Goal: Task Accomplishment & Management: Manage account settings

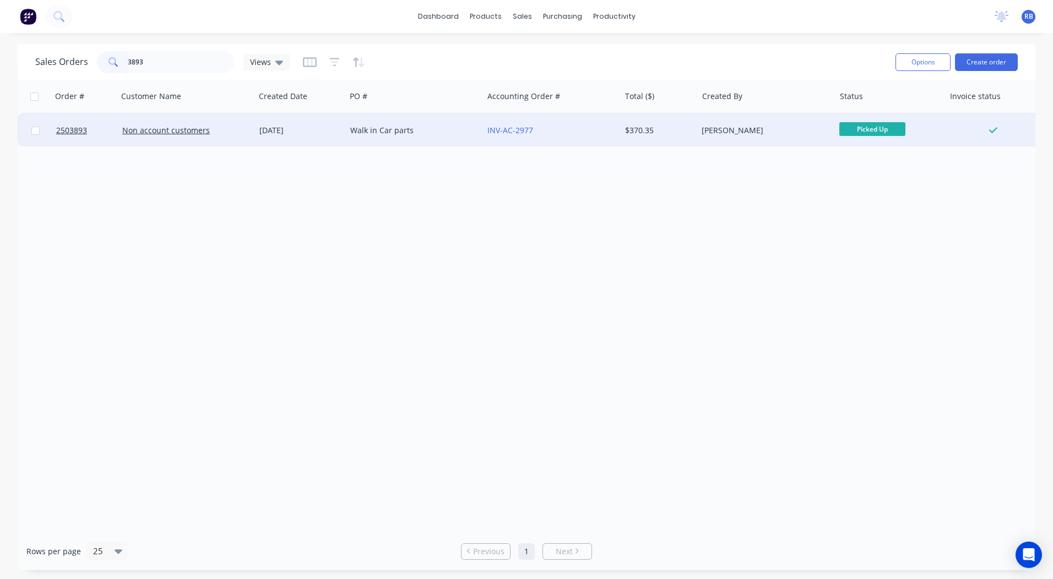
type input "3893"
click at [439, 129] on div "Walk in Car parts" at bounding box center [411, 130] width 122 height 11
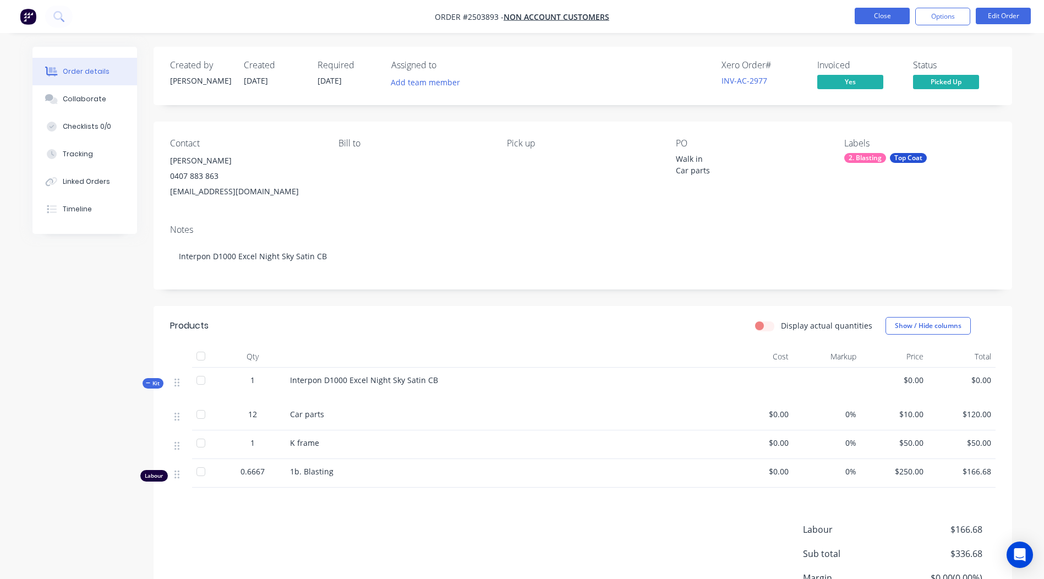
click at [893, 16] on button "Close" at bounding box center [882, 16] width 55 height 17
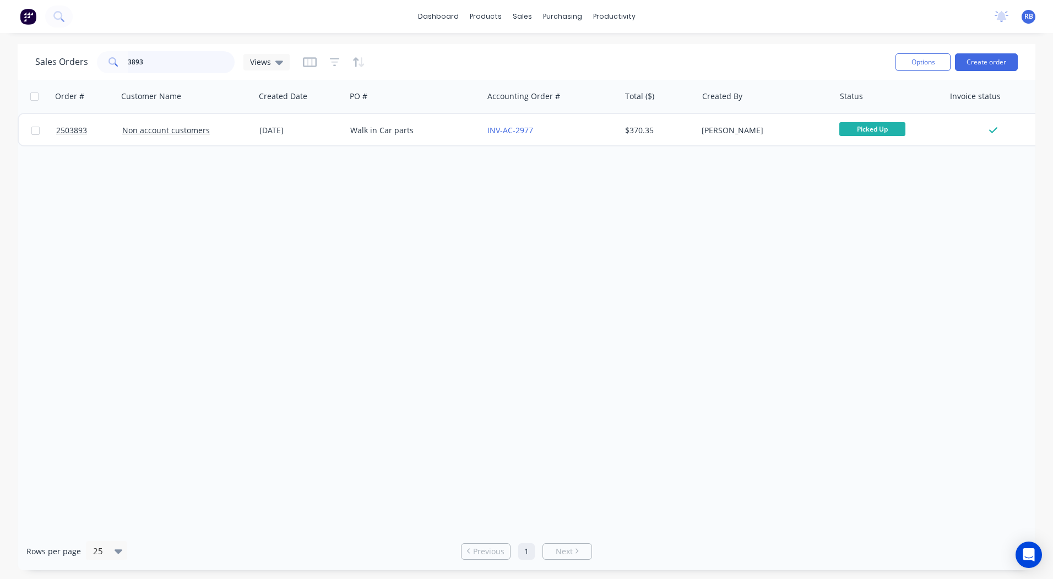
drag, startPoint x: 178, startPoint y: 61, endPoint x: 0, endPoint y: 42, distance: 178.8
click at [76, 61] on div "Sales Orders 3893 Views" at bounding box center [162, 62] width 254 height 22
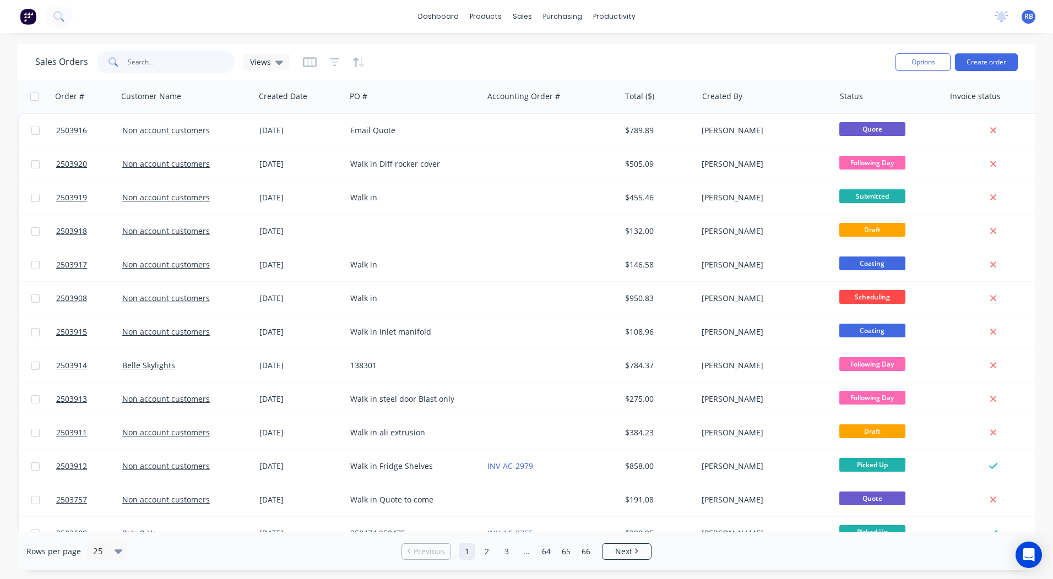
click at [144, 58] on input "text" at bounding box center [181, 62] width 107 height 22
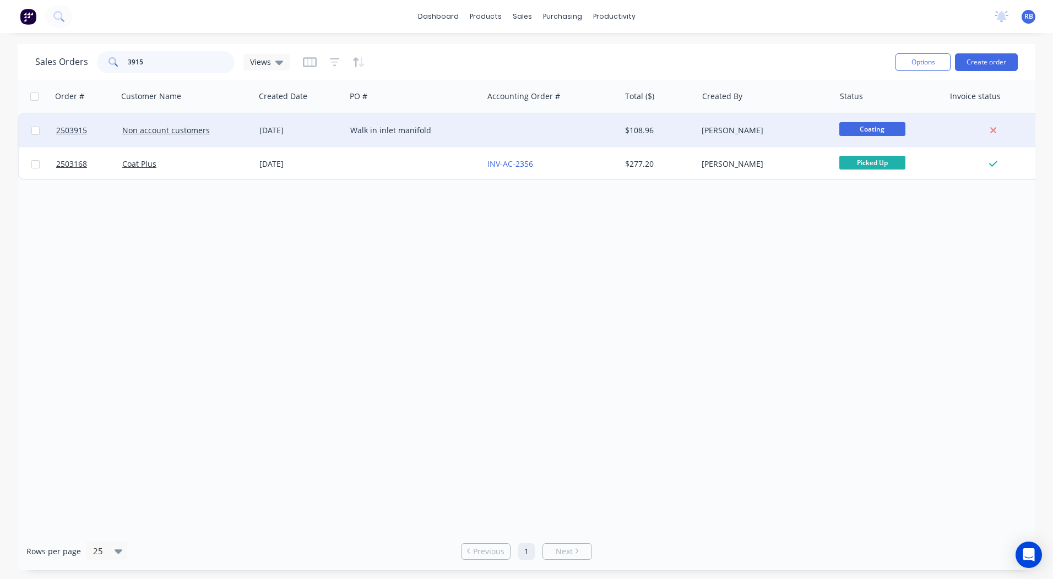
type input "3915"
click at [494, 135] on div at bounding box center [551, 130] width 137 height 33
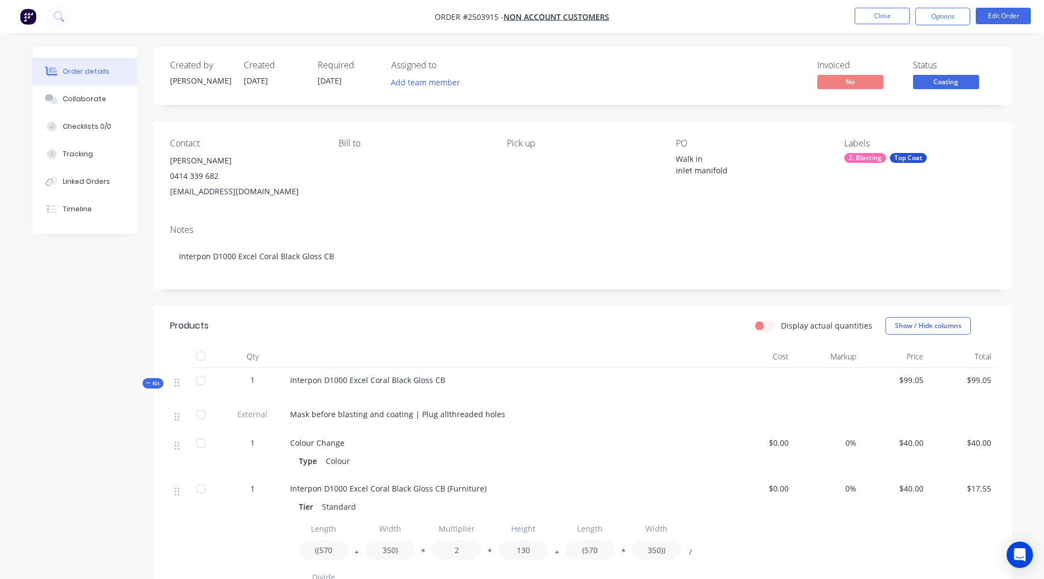
drag, startPoint x: 942, startPoint y: 89, endPoint x: 945, endPoint y: 97, distance: 8.2
click at [943, 89] on button "Coating" at bounding box center [946, 83] width 66 height 17
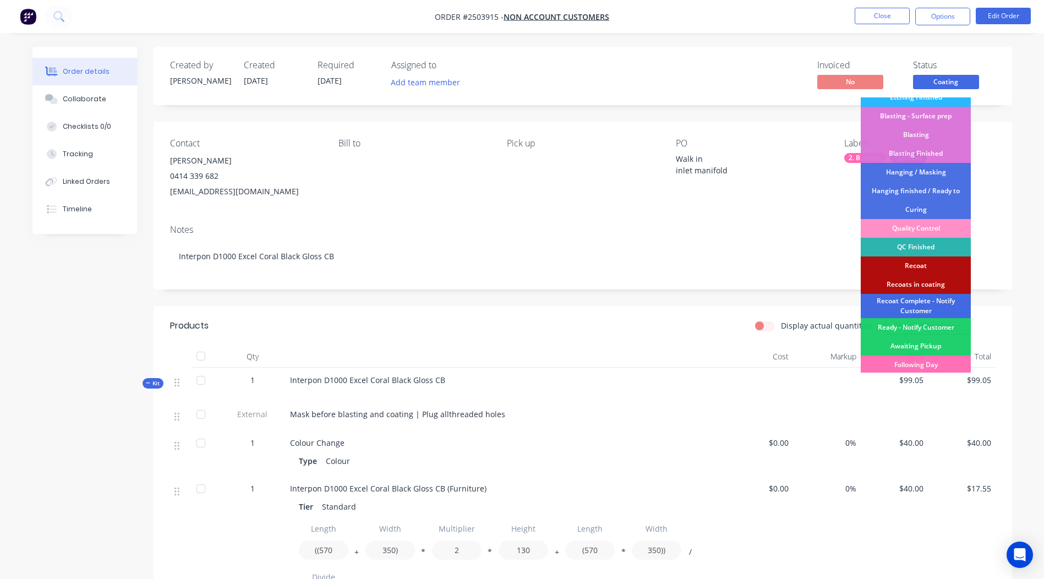
scroll to position [236, 0]
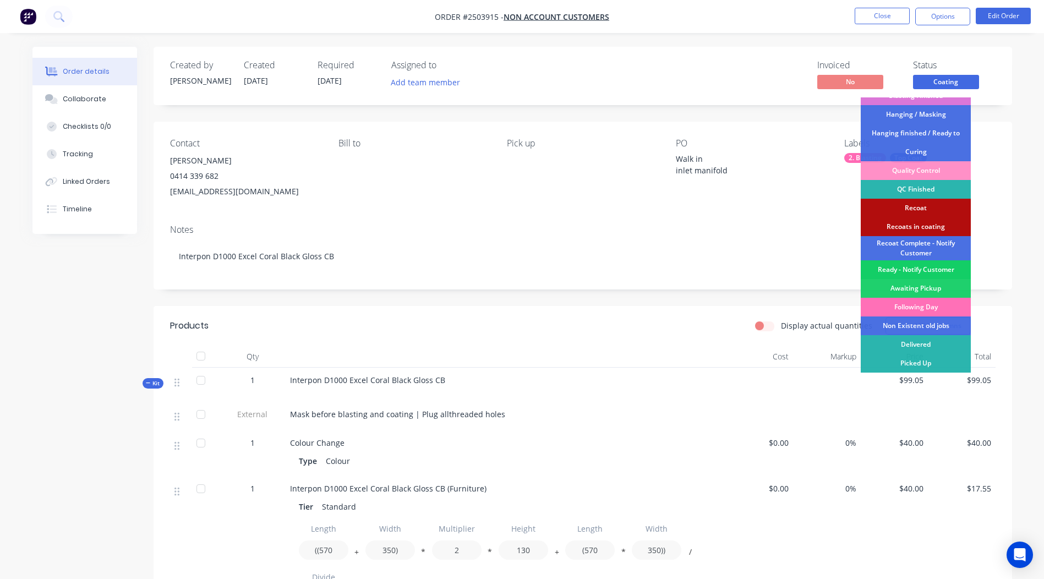
click at [913, 270] on div "Ready - Notify Customer" at bounding box center [916, 269] width 110 height 19
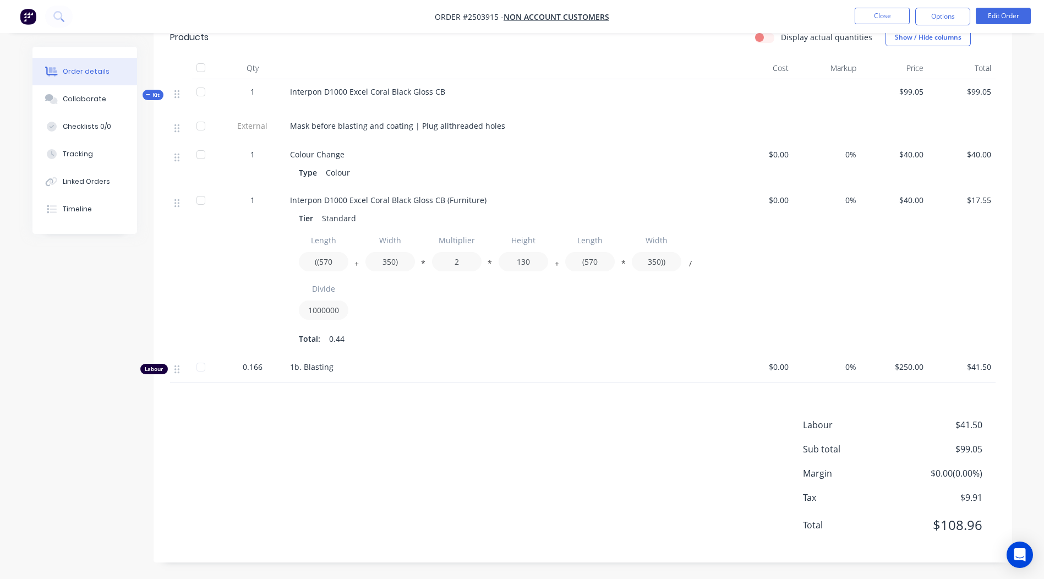
scroll to position [68, 0]
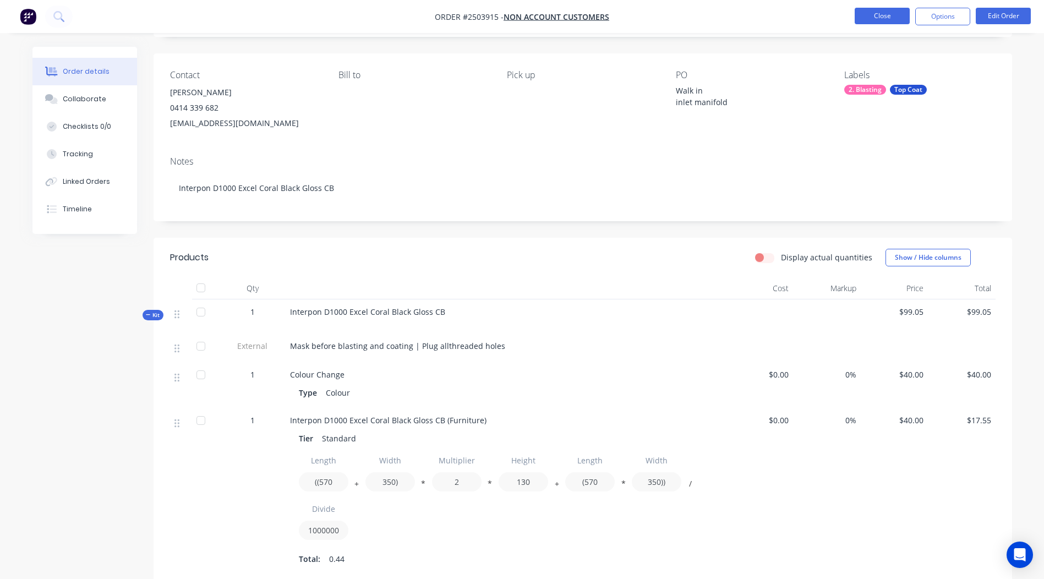
click at [894, 13] on button "Close" at bounding box center [882, 16] width 55 height 17
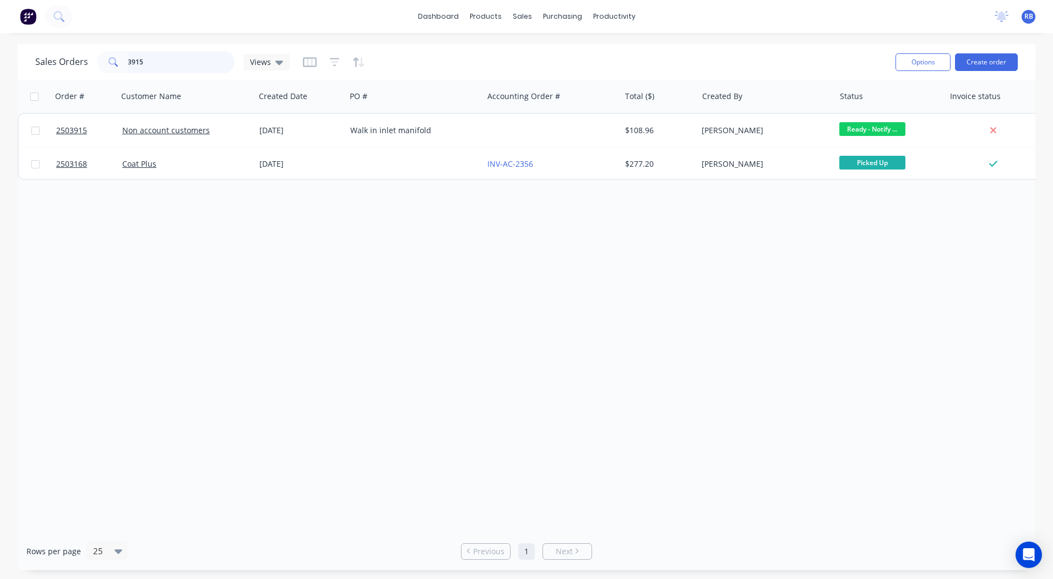
click at [181, 65] on input "3915" at bounding box center [181, 62] width 107 height 22
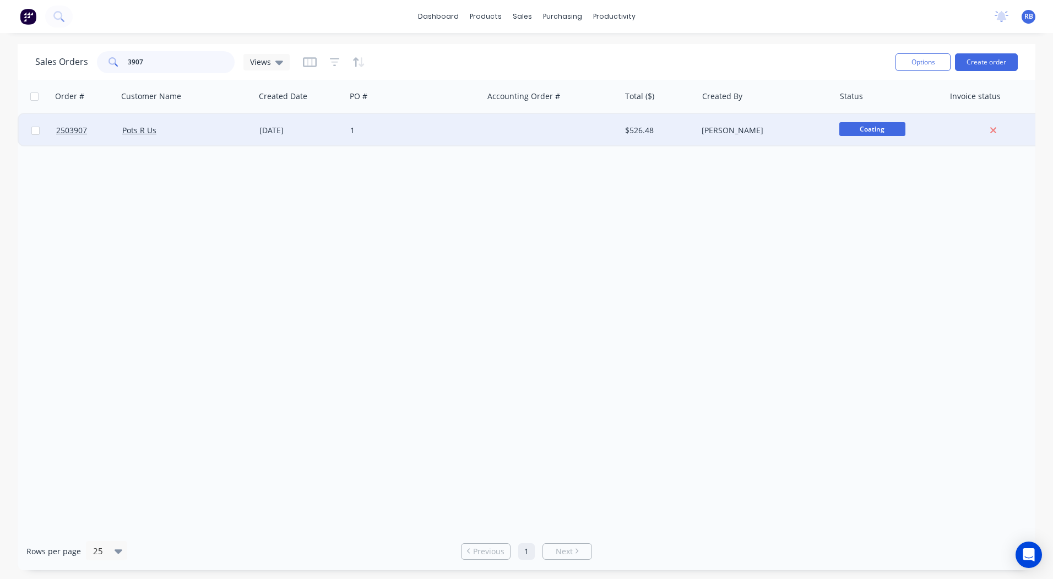
type input "3907"
click at [210, 123] on div "Pots R Us" at bounding box center [186, 130] width 137 height 33
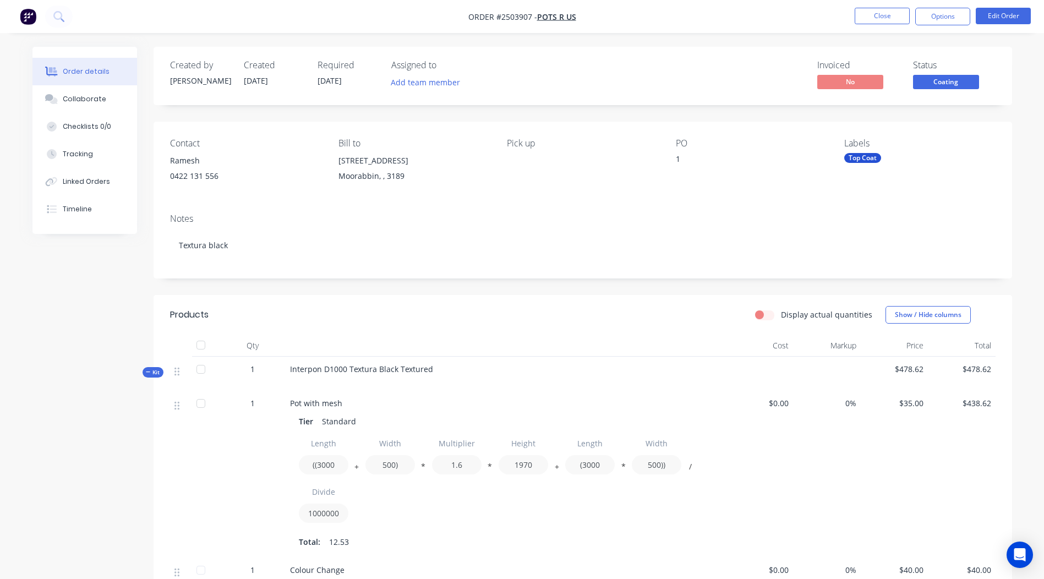
click at [937, 79] on span "Coating" at bounding box center [946, 82] width 66 height 14
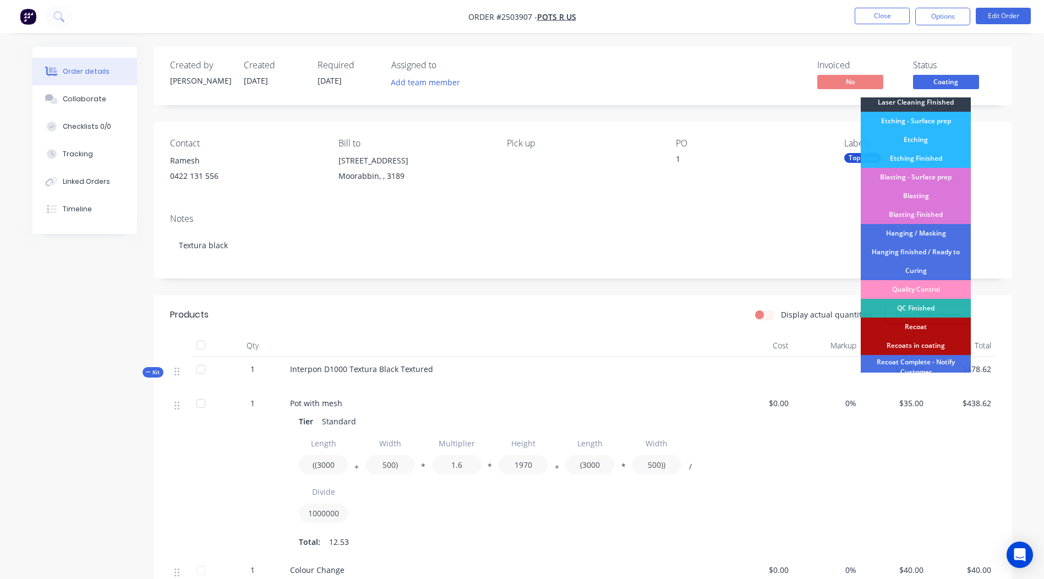
scroll to position [236, 0]
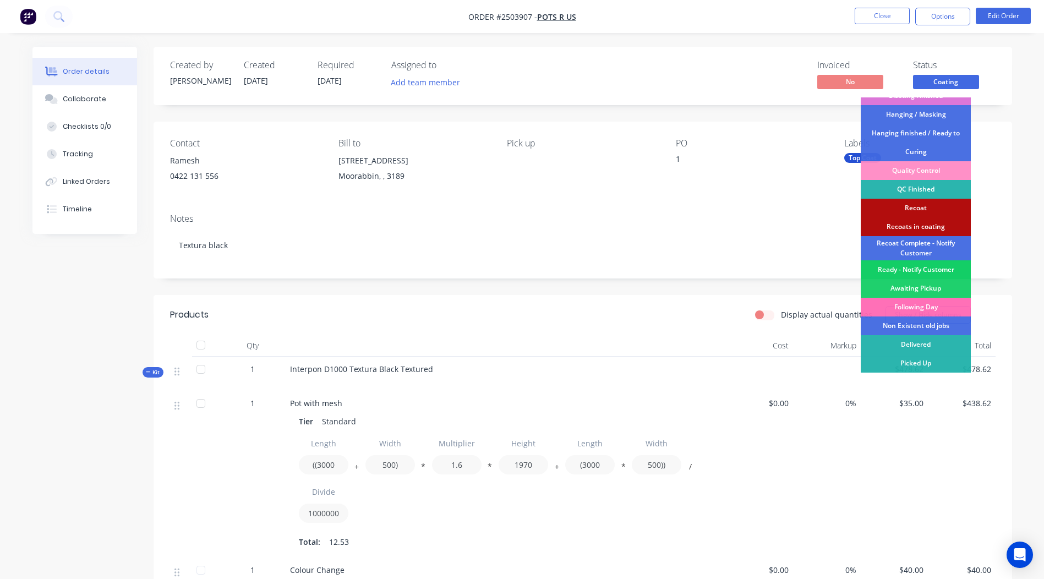
click at [918, 268] on div "Ready - Notify Customer" at bounding box center [916, 269] width 110 height 19
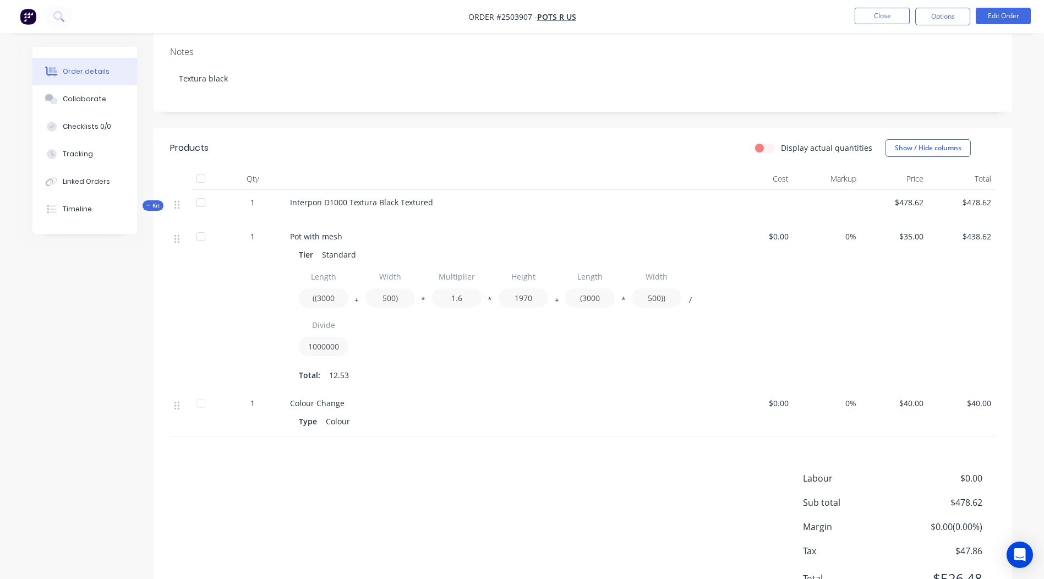
scroll to position [174, 0]
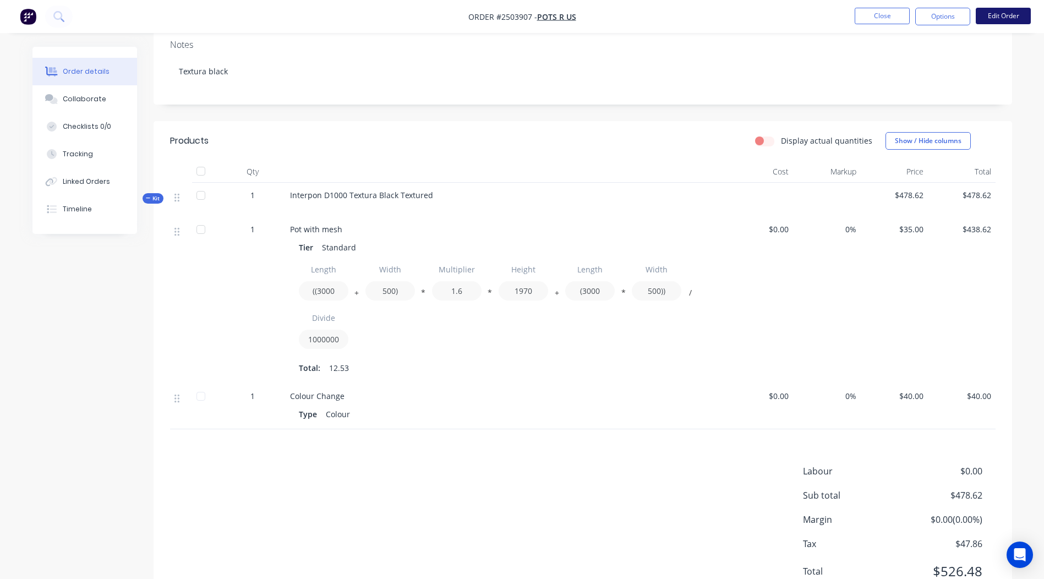
click at [1009, 14] on button "Edit Order" at bounding box center [1003, 16] width 55 height 17
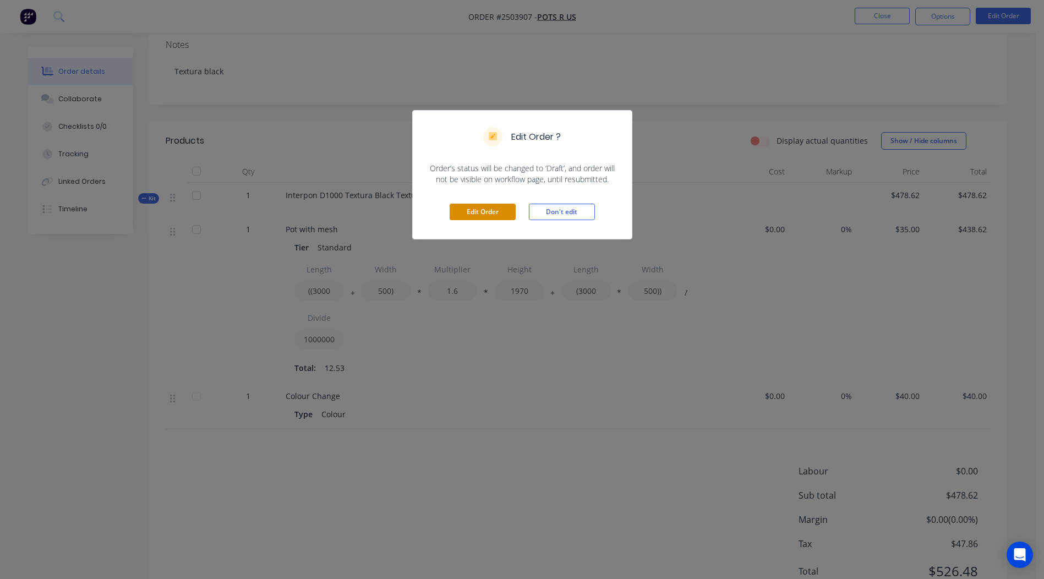
click at [486, 213] on button "Edit Order" at bounding box center [483, 212] width 66 height 17
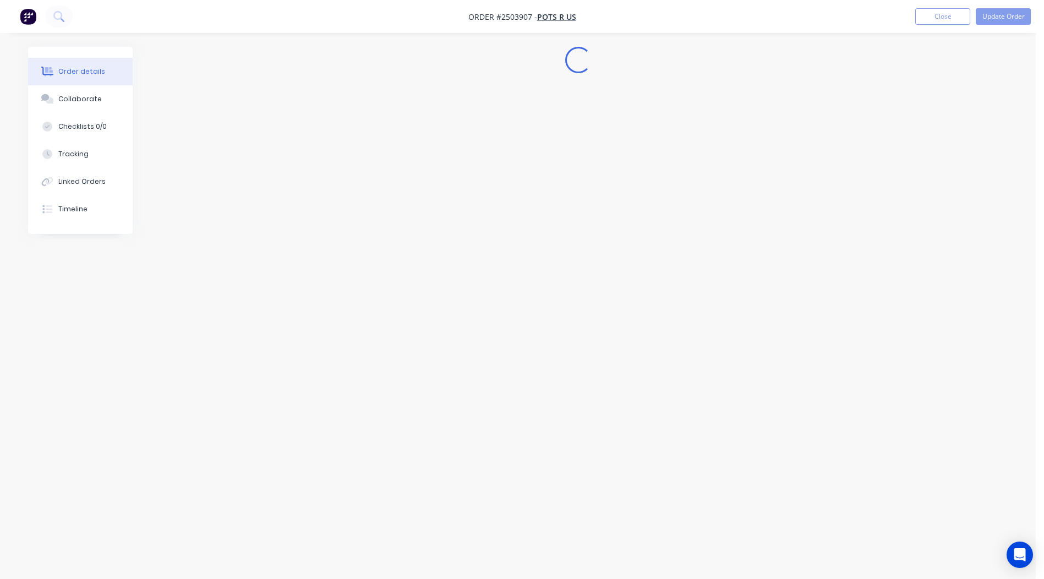
scroll to position [0, 0]
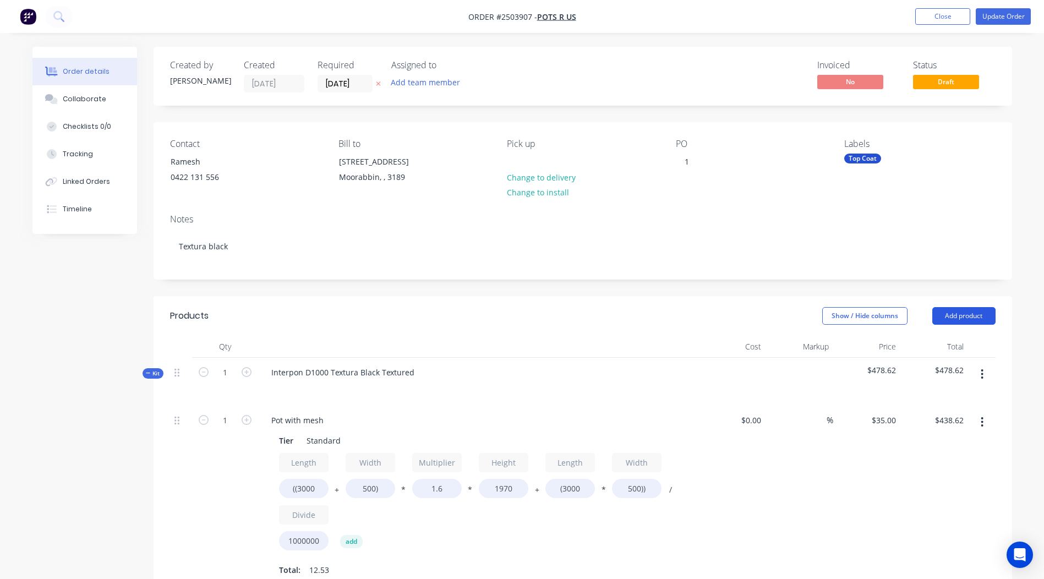
click at [966, 324] on button "Add product" at bounding box center [964, 316] width 63 height 18
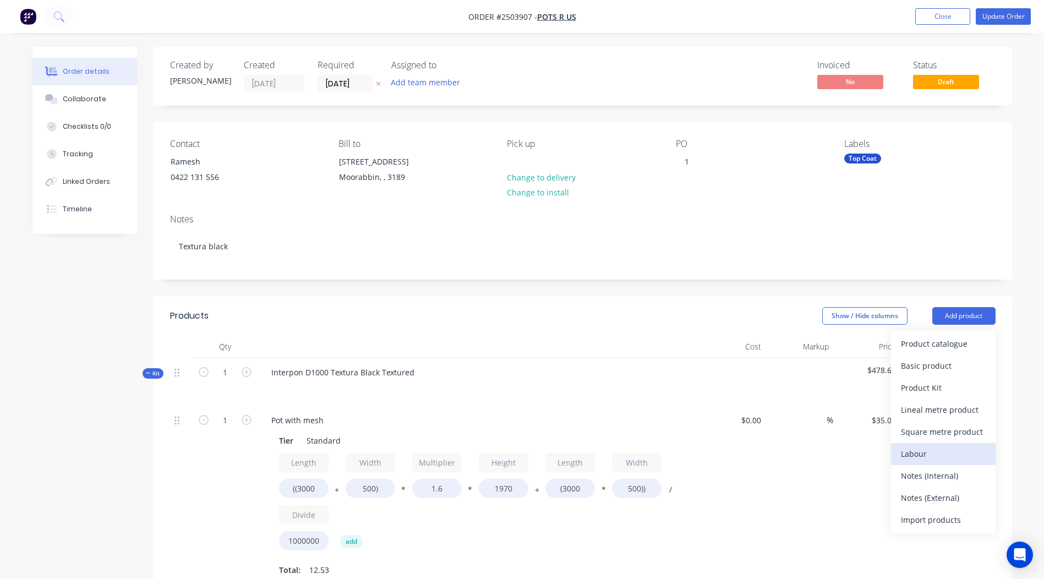
click at [922, 444] on button "Labour" at bounding box center [943, 454] width 105 height 22
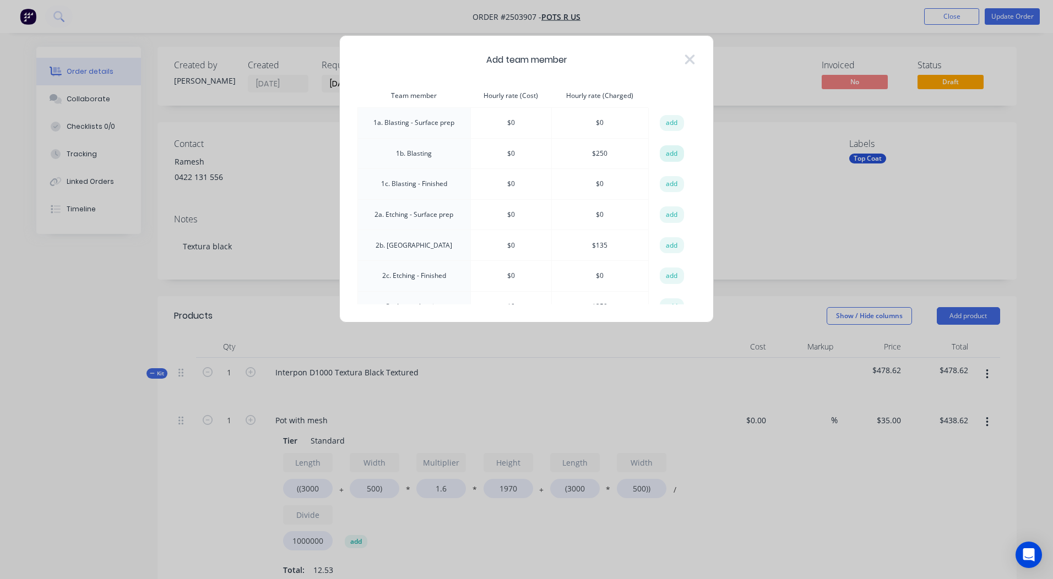
click at [662, 151] on button "add" at bounding box center [672, 153] width 24 height 17
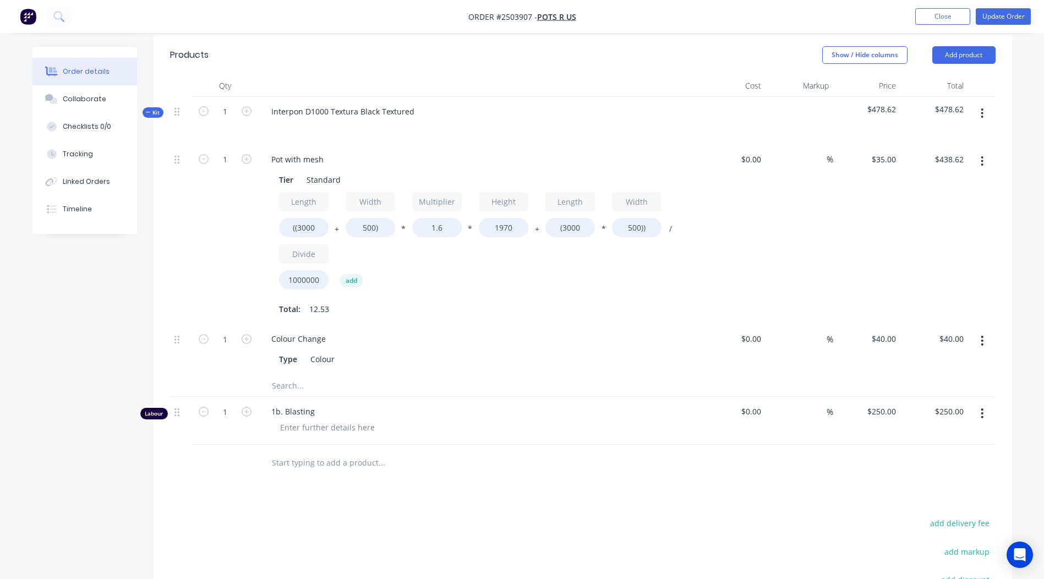
scroll to position [385, 0]
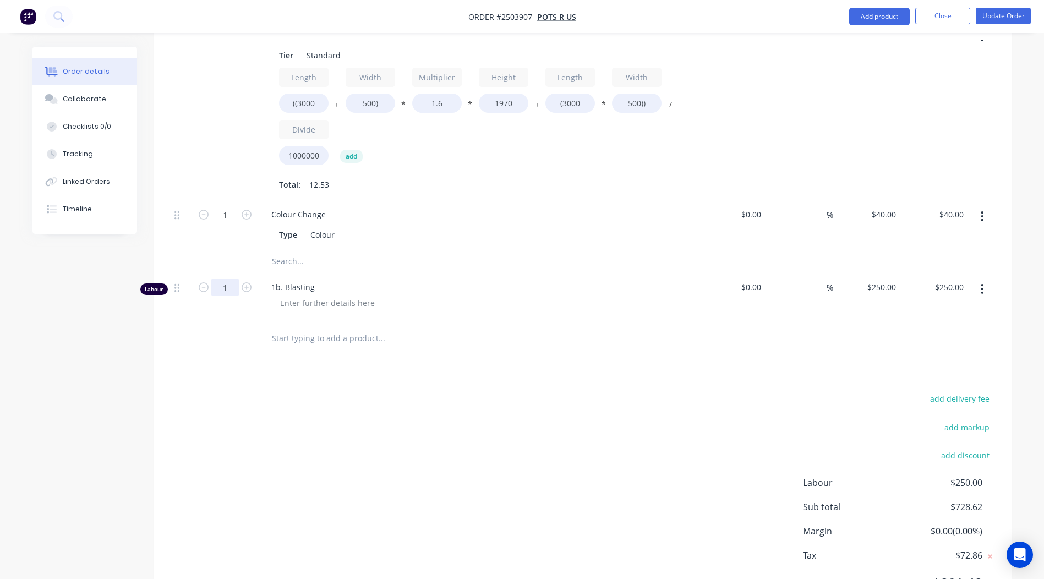
type input "0.25"
type input "$62.50"
click at [486, 423] on div "add delivery fee add markup add discount Labour $250.00 Sub total $728.62 Margi…" at bounding box center [583, 497] width 826 height 213
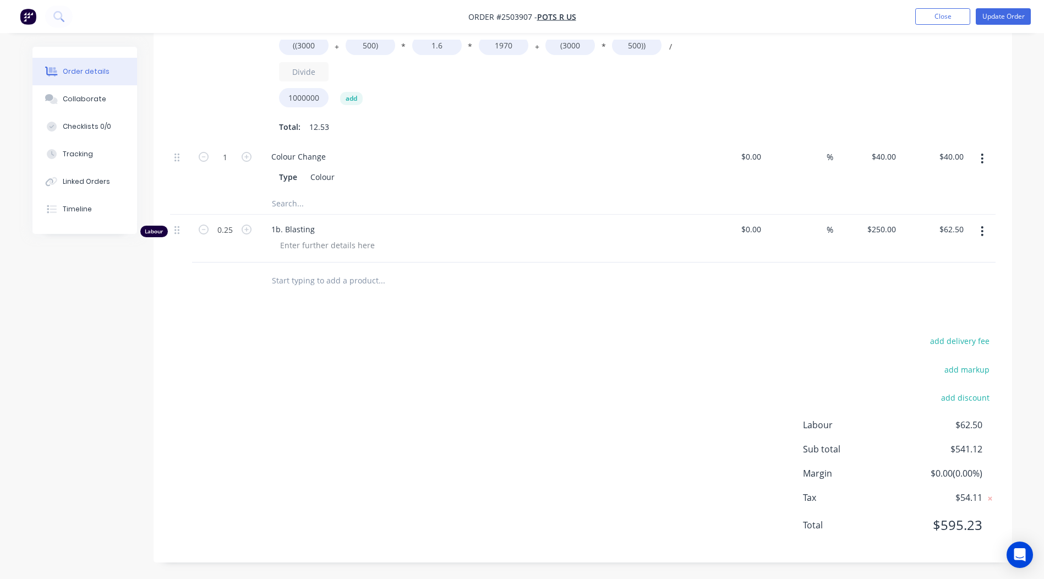
scroll to position [0, 0]
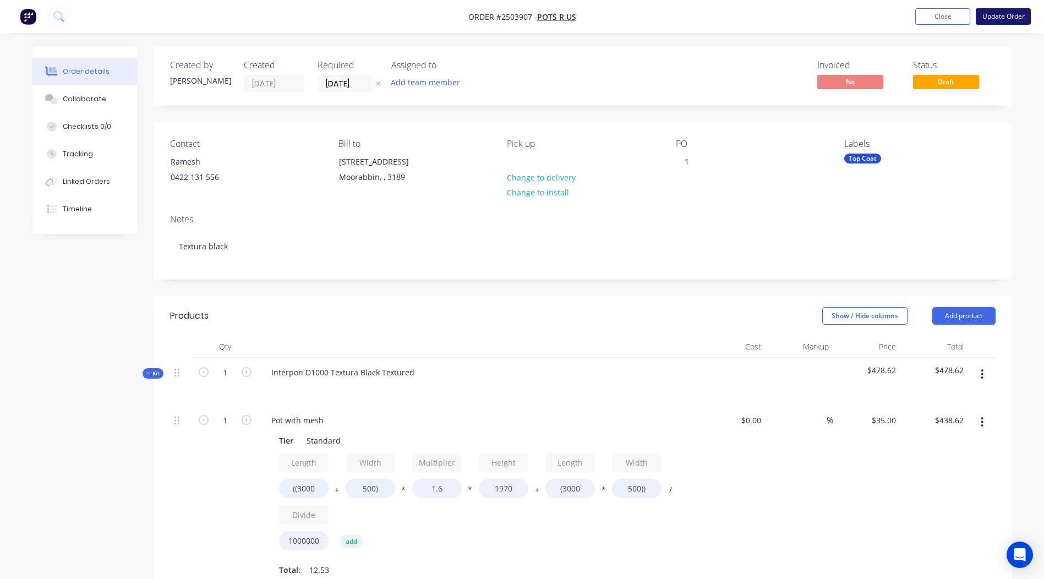
click at [1006, 19] on button "Update Order" at bounding box center [1003, 16] width 55 height 17
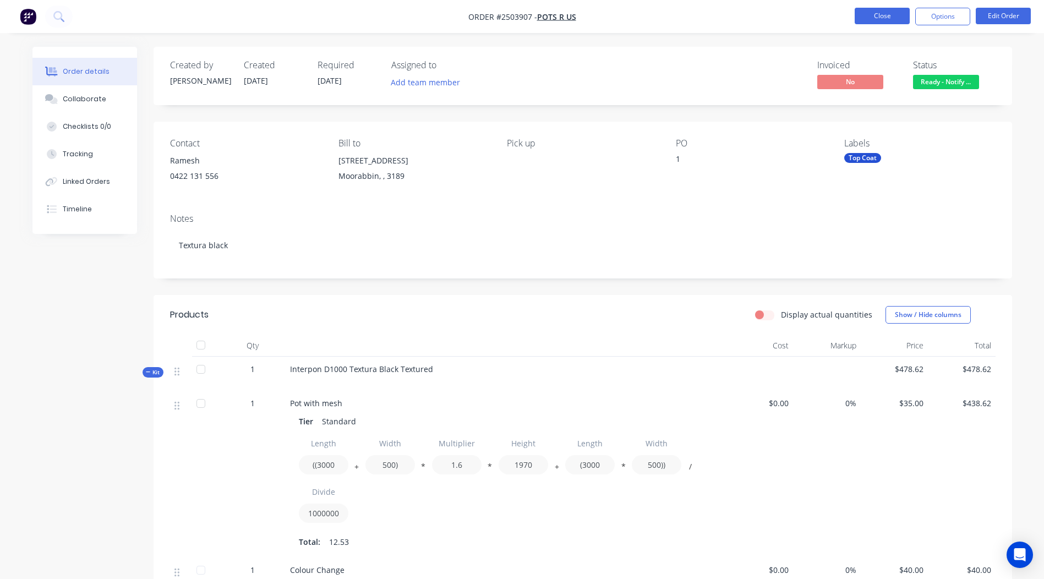
click at [891, 17] on button "Close" at bounding box center [882, 16] width 55 height 17
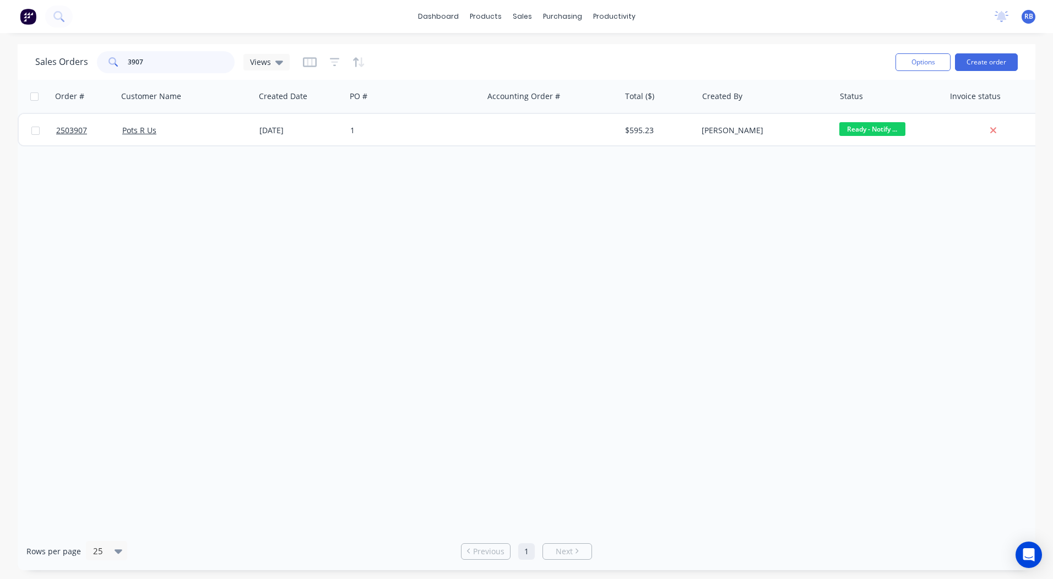
click at [177, 61] on input "3907" at bounding box center [181, 62] width 107 height 22
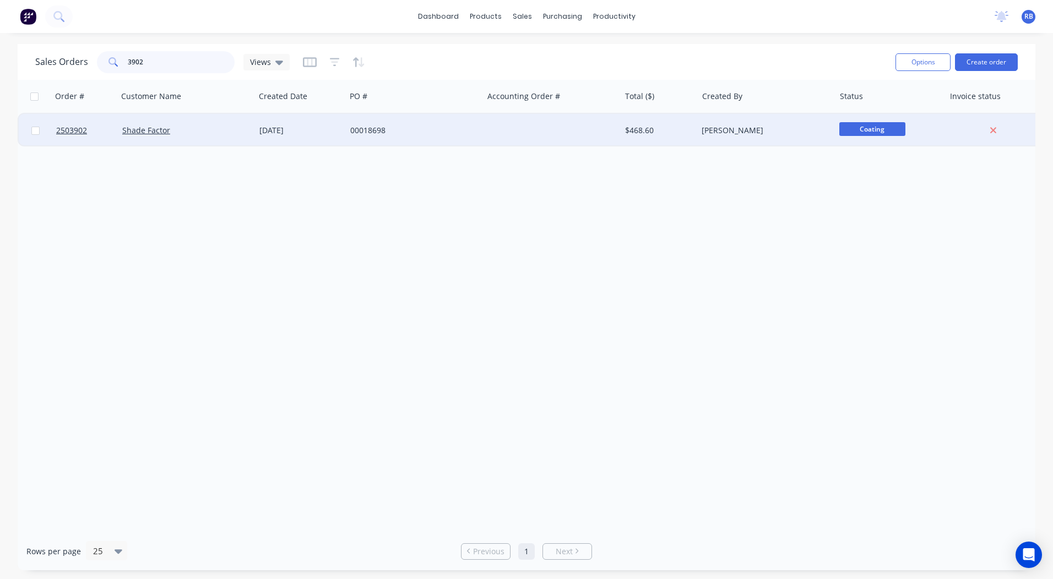
type input "3902"
click at [224, 133] on div "Shade Factor" at bounding box center [183, 130] width 122 height 11
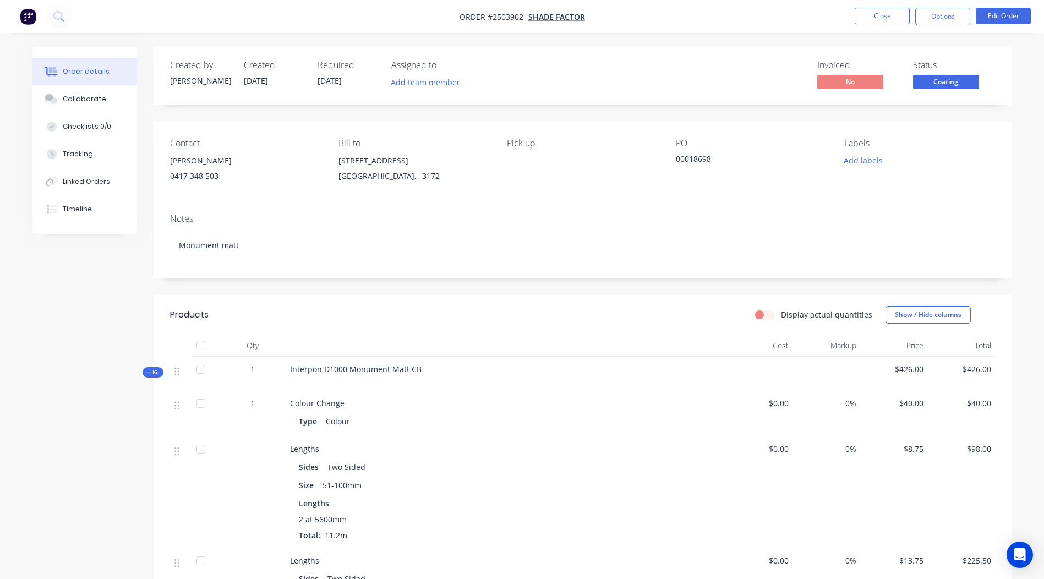
click at [918, 74] on div "Status Coating" at bounding box center [954, 76] width 83 height 32
click at [930, 89] on span "Coating" at bounding box center [946, 82] width 66 height 14
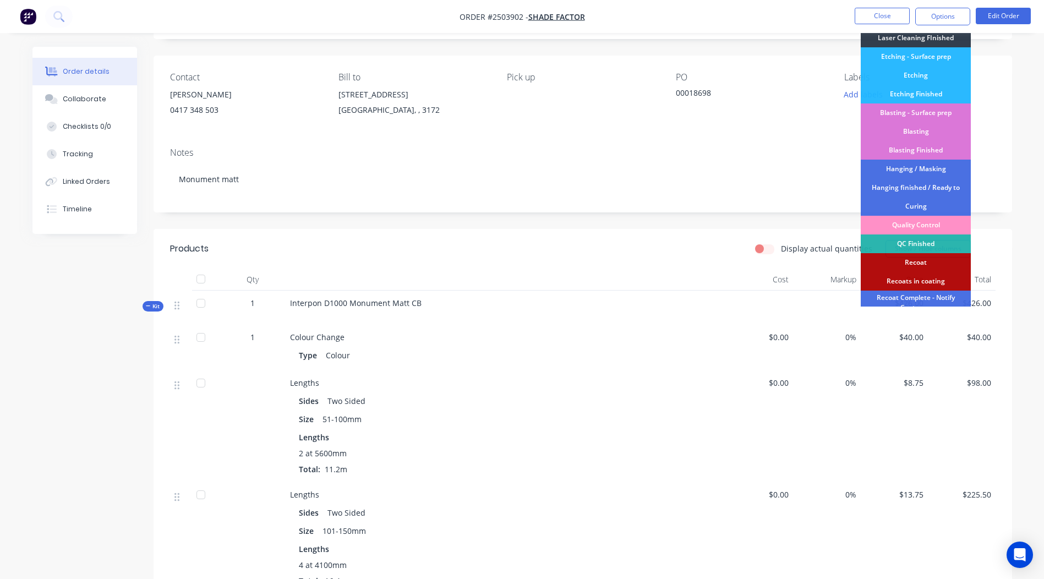
scroll to position [236, 0]
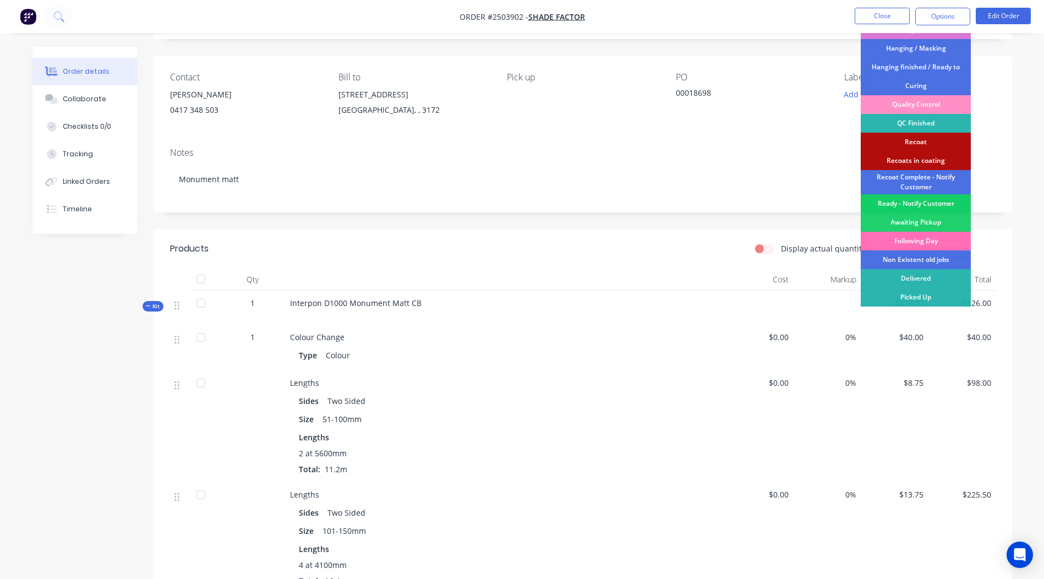
click at [918, 205] on div "Ready - Notify Customer" at bounding box center [916, 203] width 110 height 19
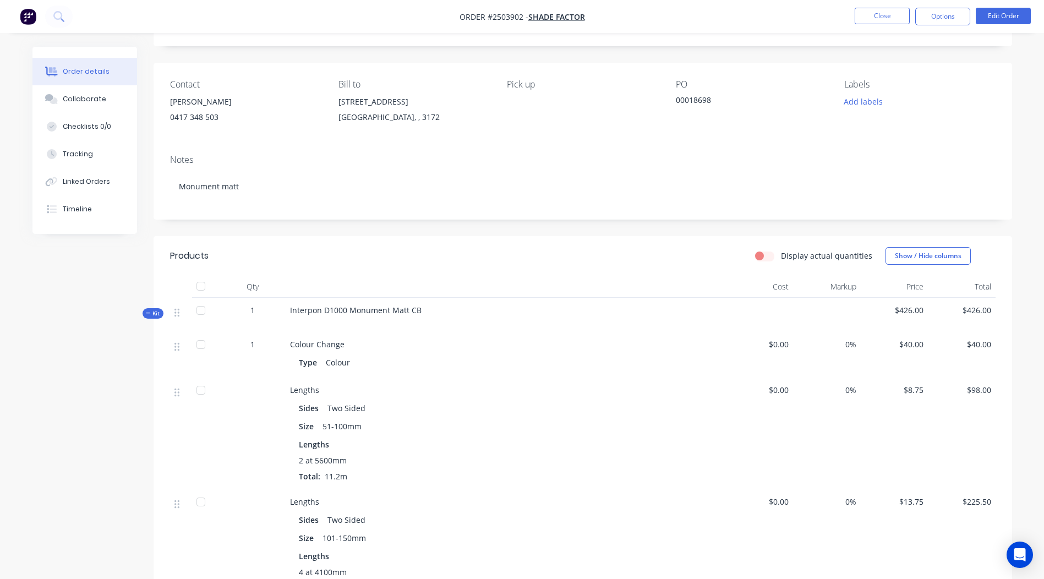
scroll to position [0, 0]
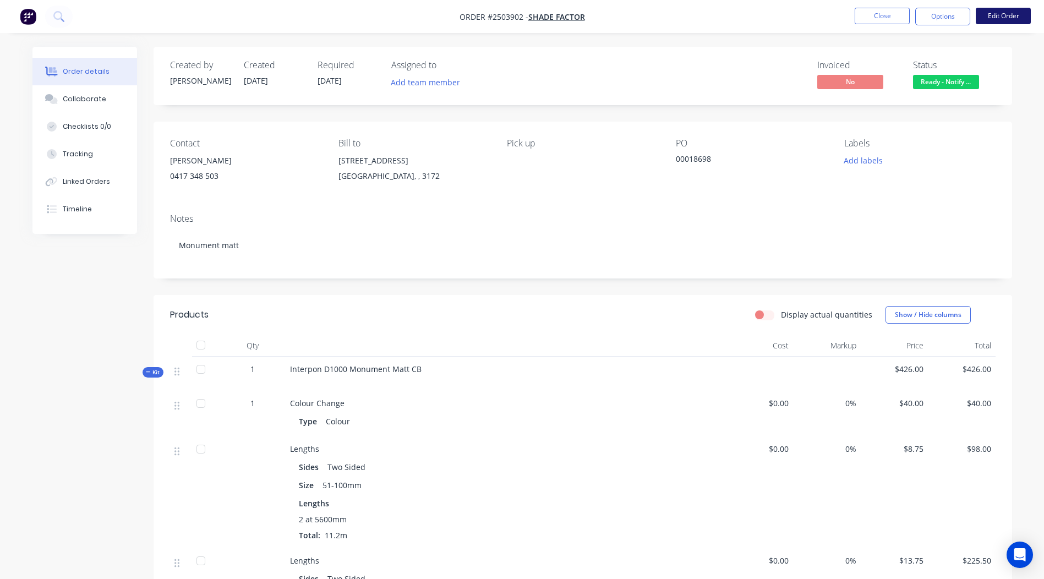
click at [1001, 19] on button "Edit Order" at bounding box center [1003, 16] width 55 height 17
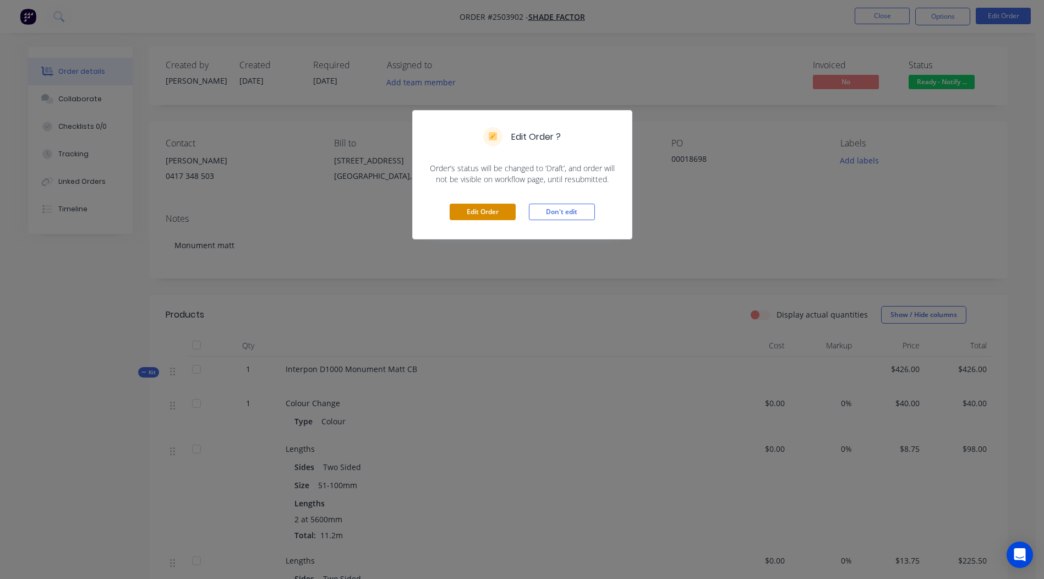
click at [472, 214] on button "Edit Order" at bounding box center [483, 212] width 66 height 17
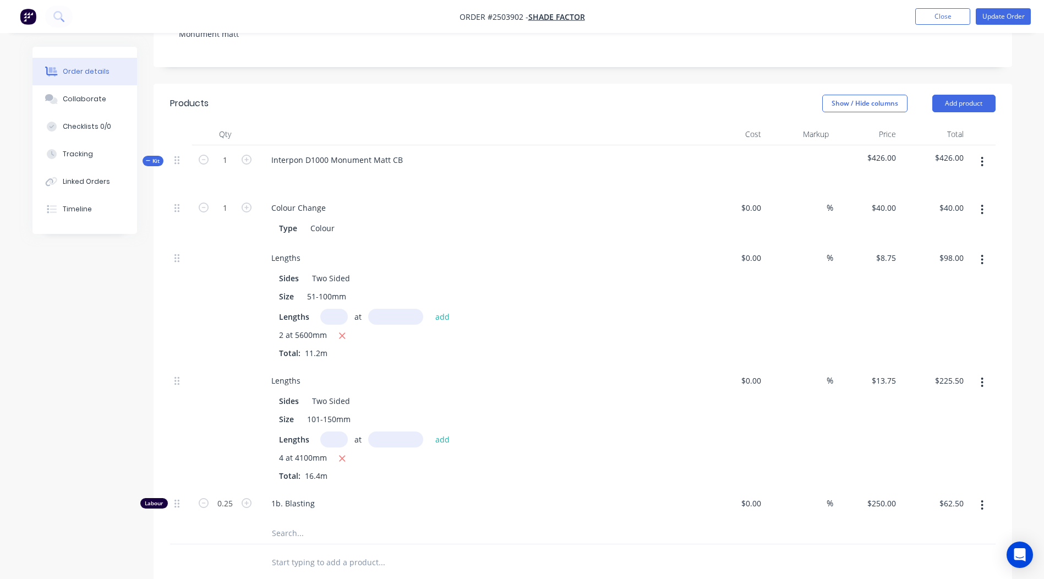
scroll to position [330, 0]
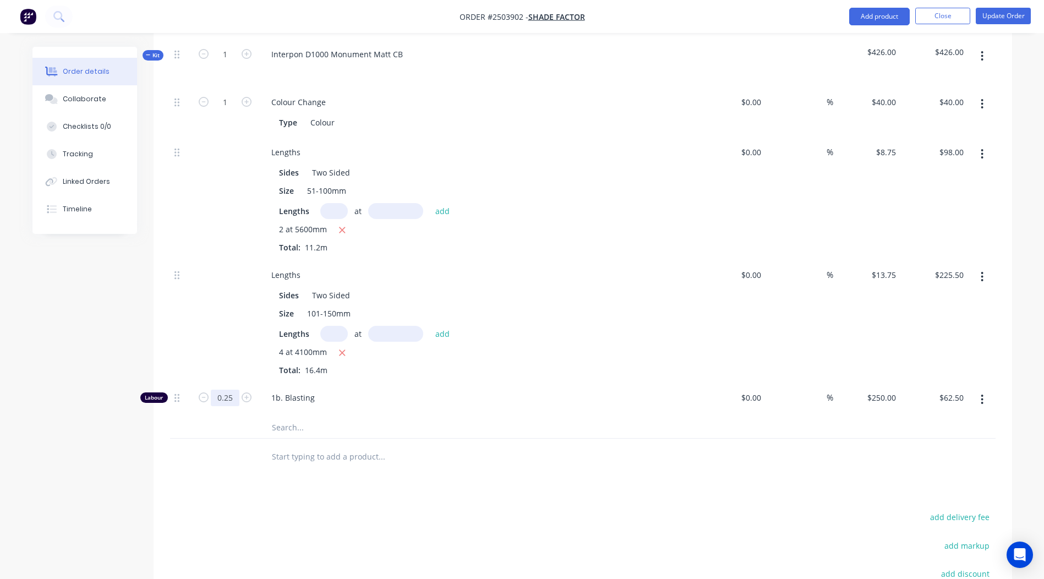
click at [219, 111] on input "0.25" at bounding box center [225, 102] width 29 height 17
type input "0.1667"
type input "$41.68"
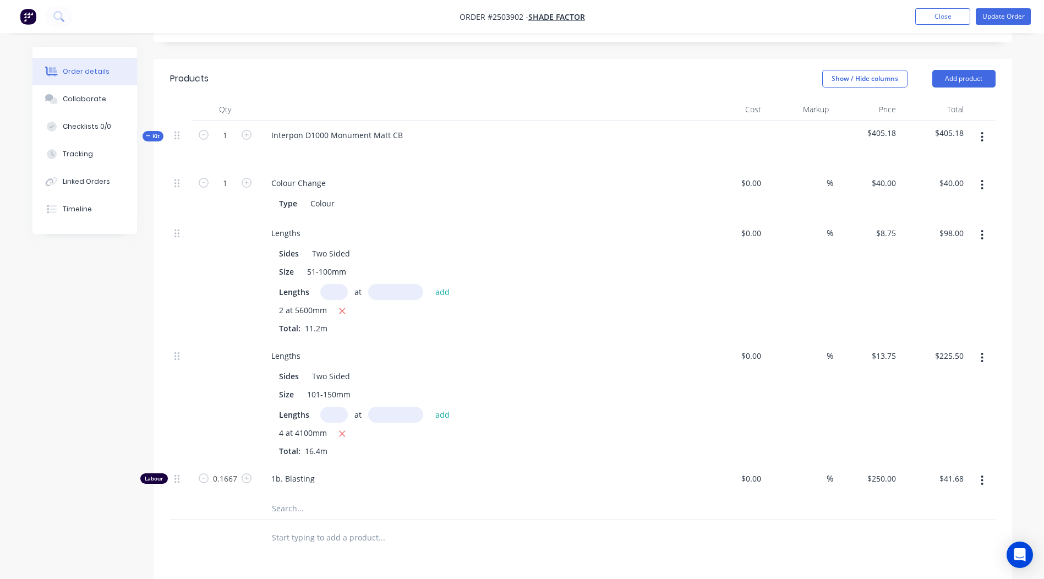
scroll to position [169, 0]
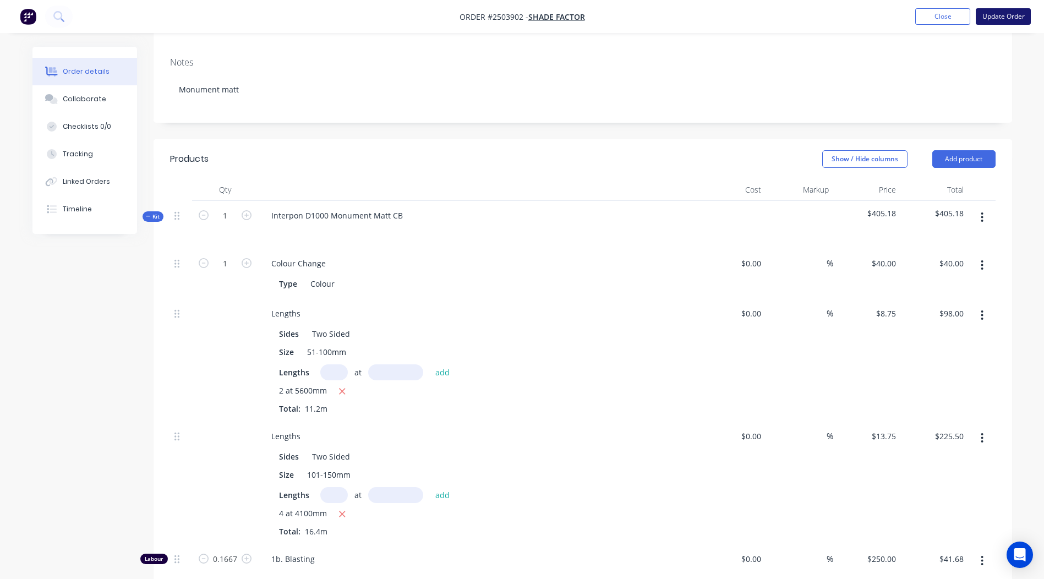
click at [994, 12] on button "Update Order" at bounding box center [1003, 16] width 55 height 17
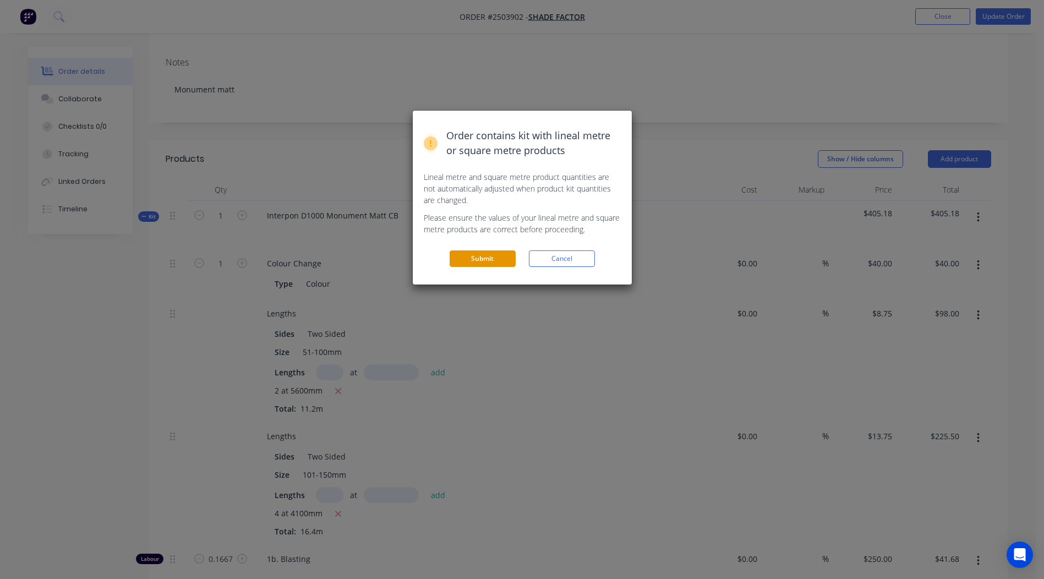
click at [498, 267] on button "Submit" at bounding box center [483, 258] width 66 height 17
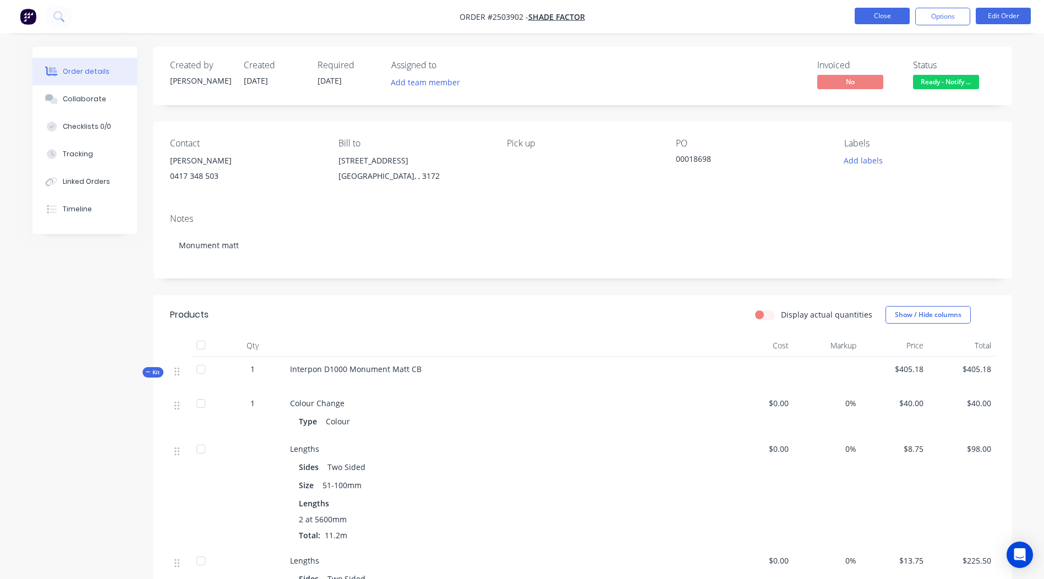
click at [893, 19] on button "Close" at bounding box center [882, 16] width 55 height 17
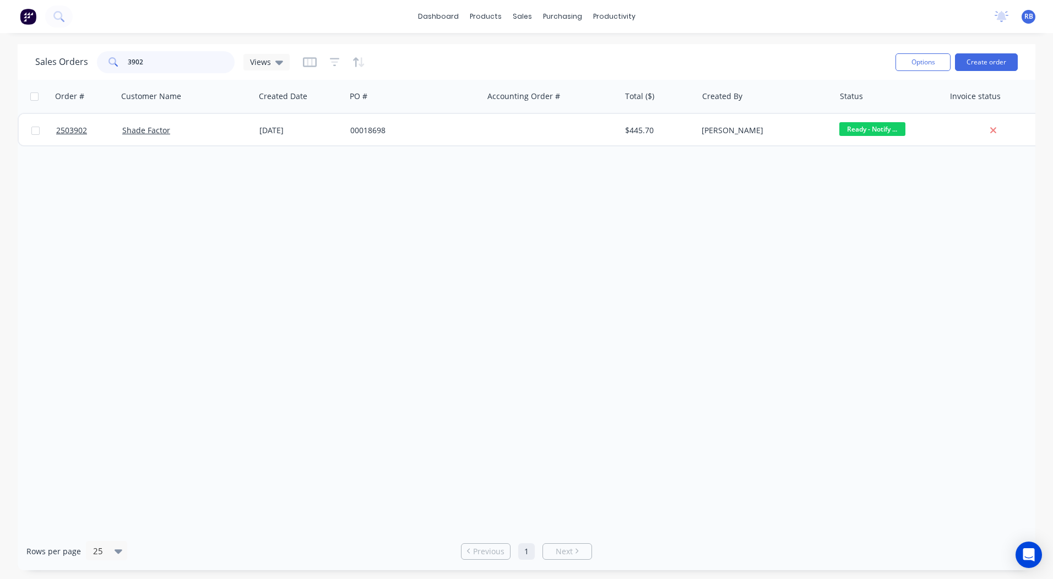
click at [177, 52] on input "3902" at bounding box center [181, 62] width 107 height 22
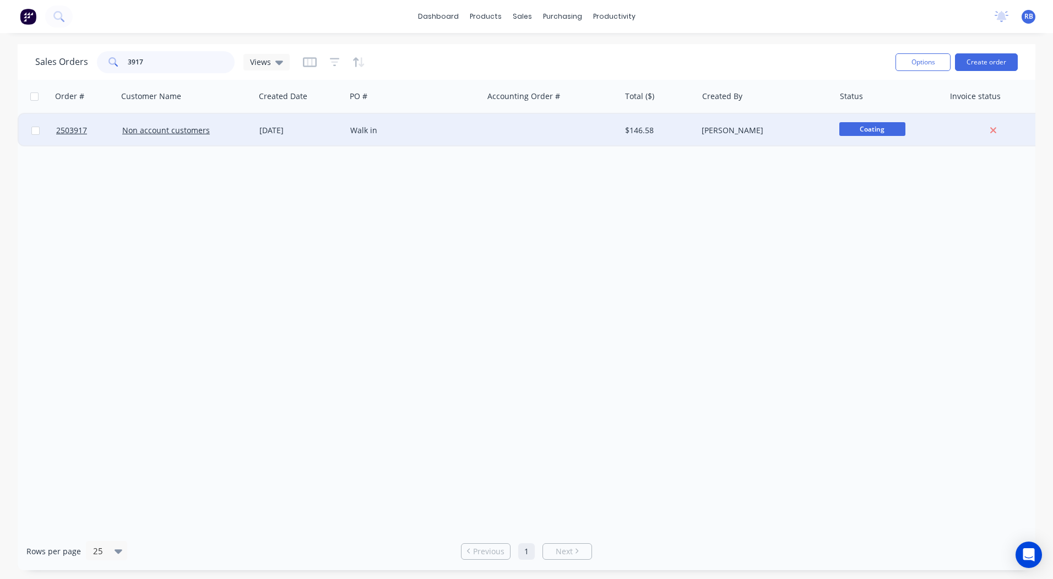
type input "3917"
click at [482, 127] on div "Walk in" at bounding box center [414, 130] width 137 height 33
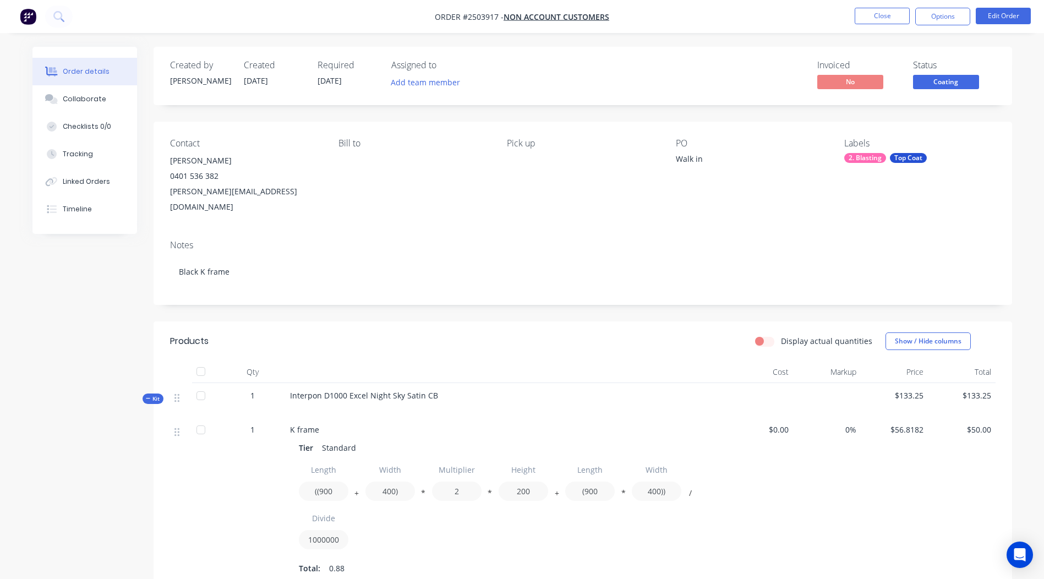
click at [939, 79] on span "Coating" at bounding box center [946, 82] width 66 height 14
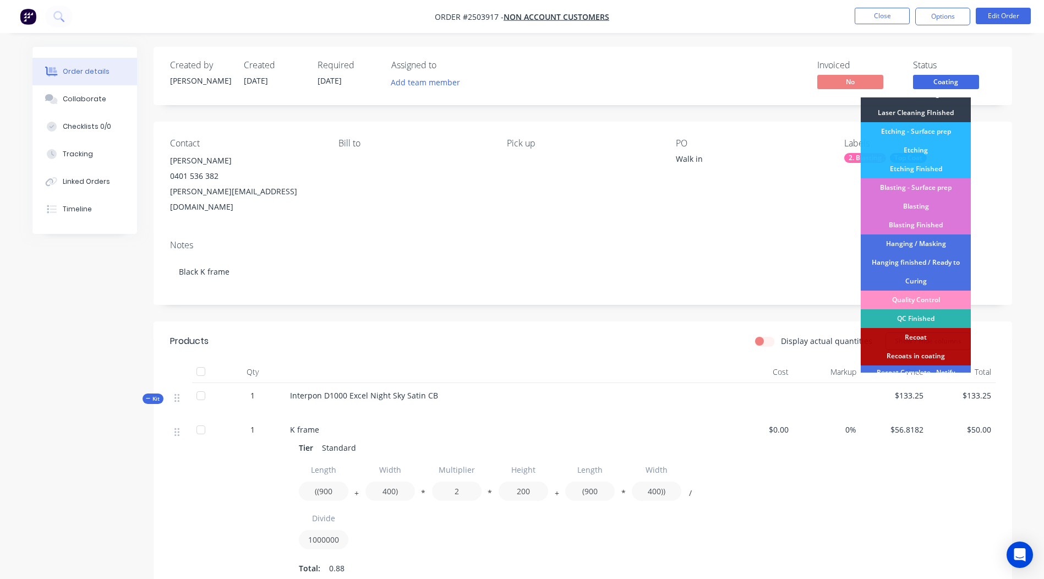
scroll to position [236, 0]
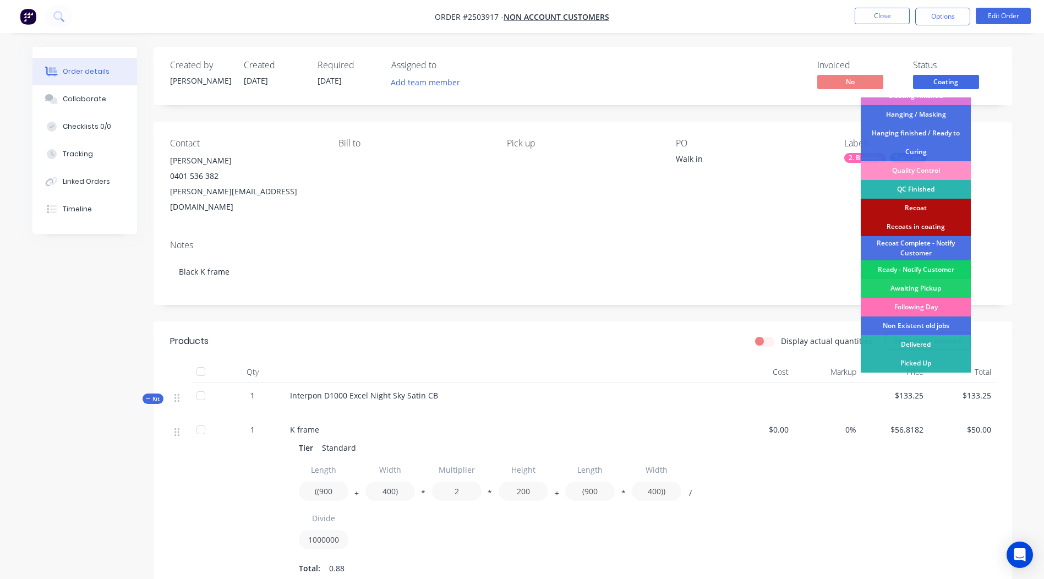
click at [925, 265] on div "Ready - Notify Customer" at bounding box center [916, 269] width 110 height 19
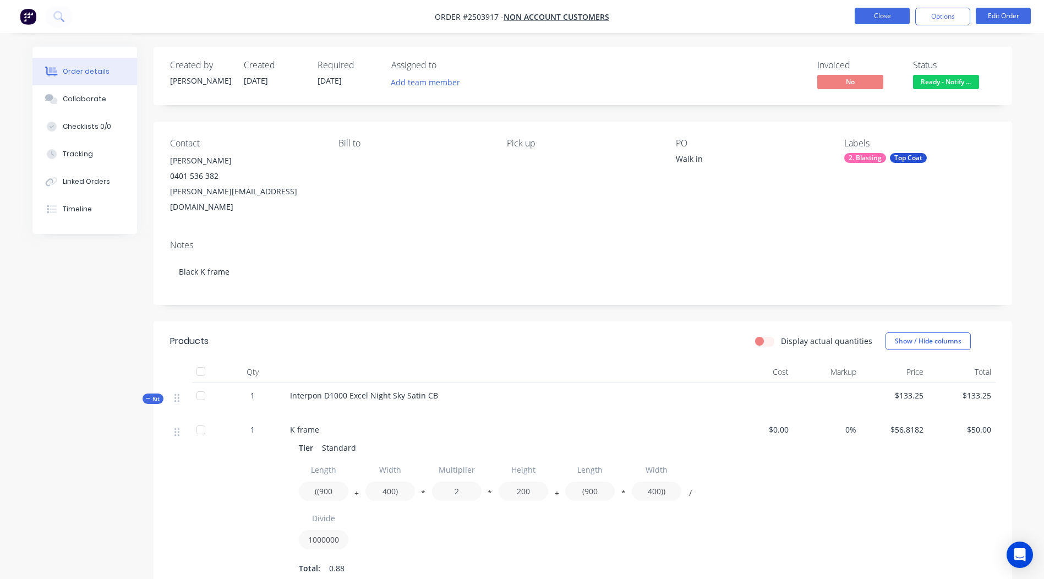
click at [890, 15] on button "Close" at bounding box center [882, 16] width 55 height 17
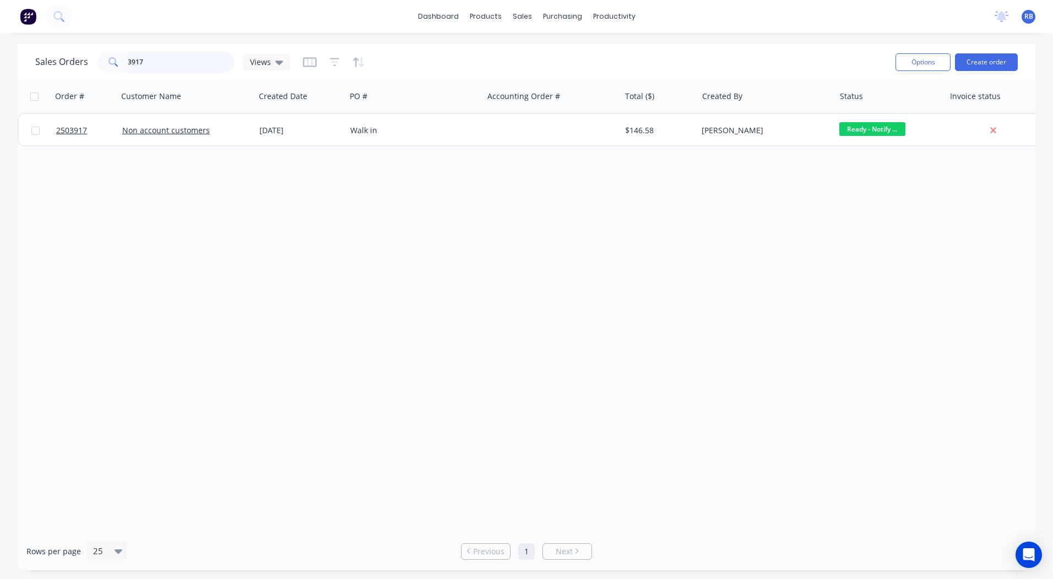
drag, startPoint x: 166, startPoint y: 62, endPoint x: 0, endPoint y: 51, distance: 166.6
click at [86, 61] on div "Sales Orders 3917 Views" at bounding box center [162, 62] width 254 height 22
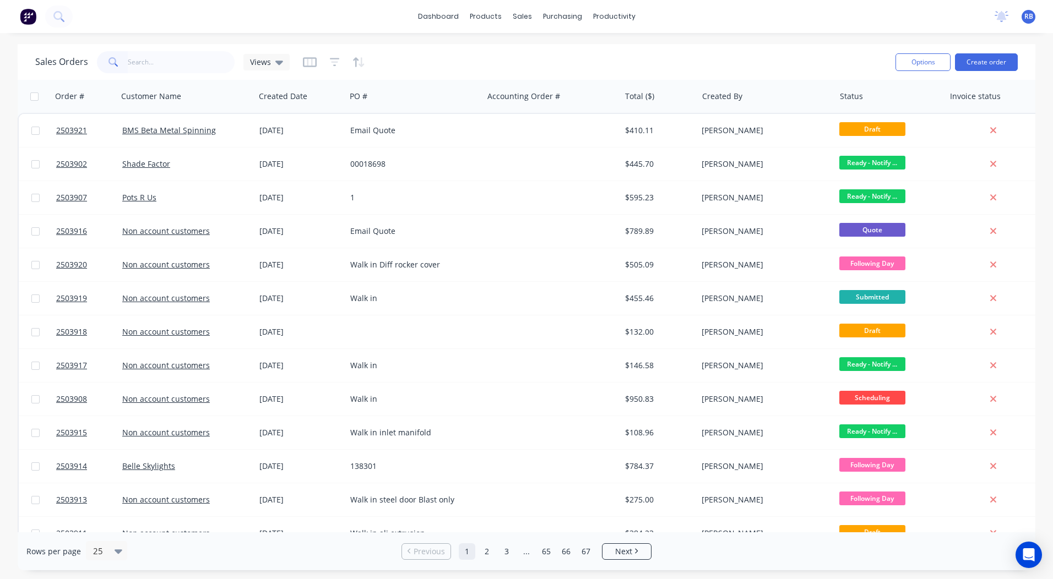
click at [122, 62] on span at bounding box center [112, 62] width 31 height 22
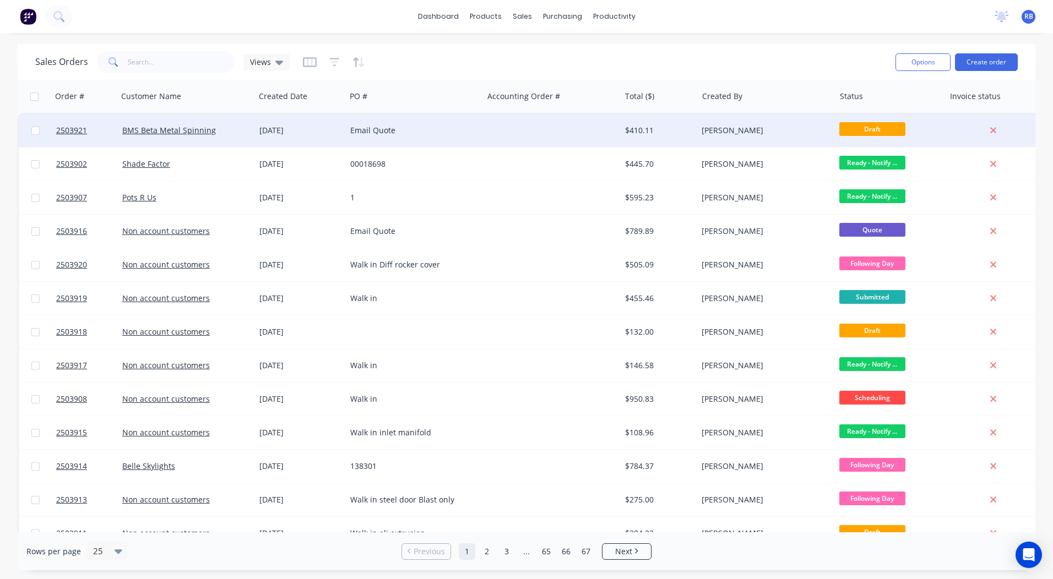
click at [262, 129] on div "[DATE]" at bounding box center [300, 130] width 82 height 11
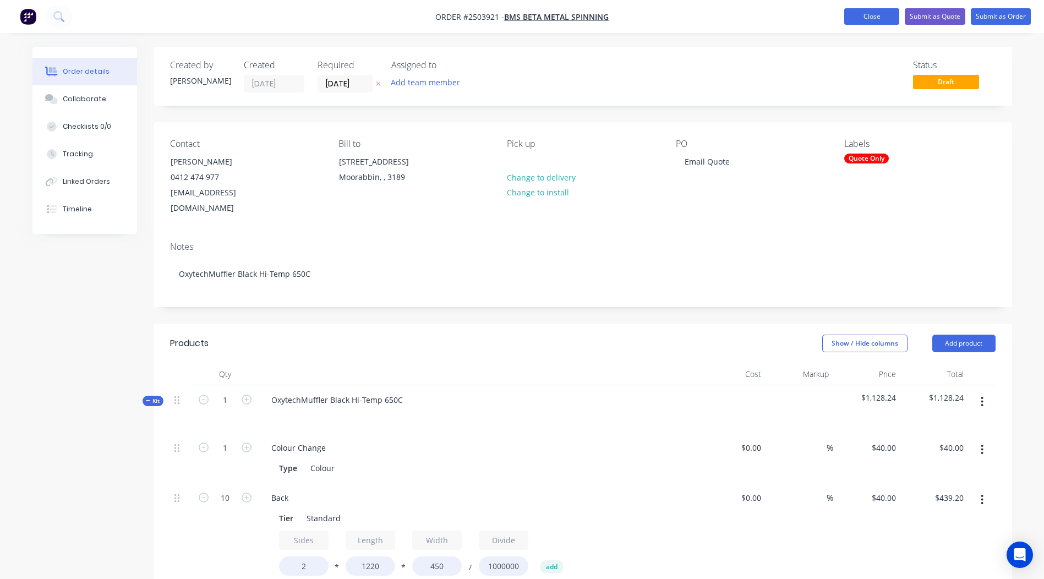
click at [875, 22] on button "Close" at bounding box center [872, 16] width 55 height 17
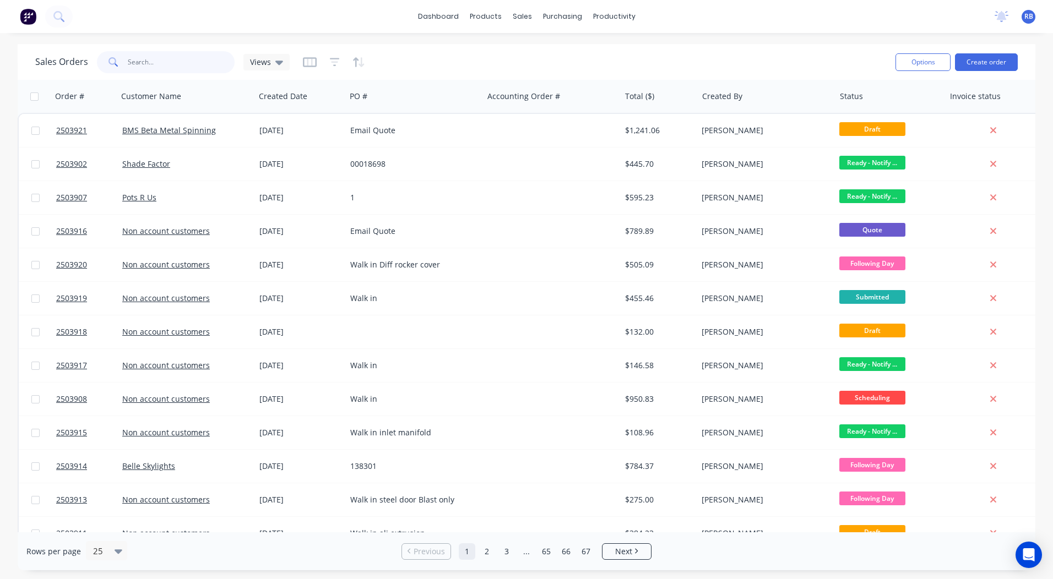
click at [165, 57] on input "text" at bounding box center [181, 62] width 107 height 22
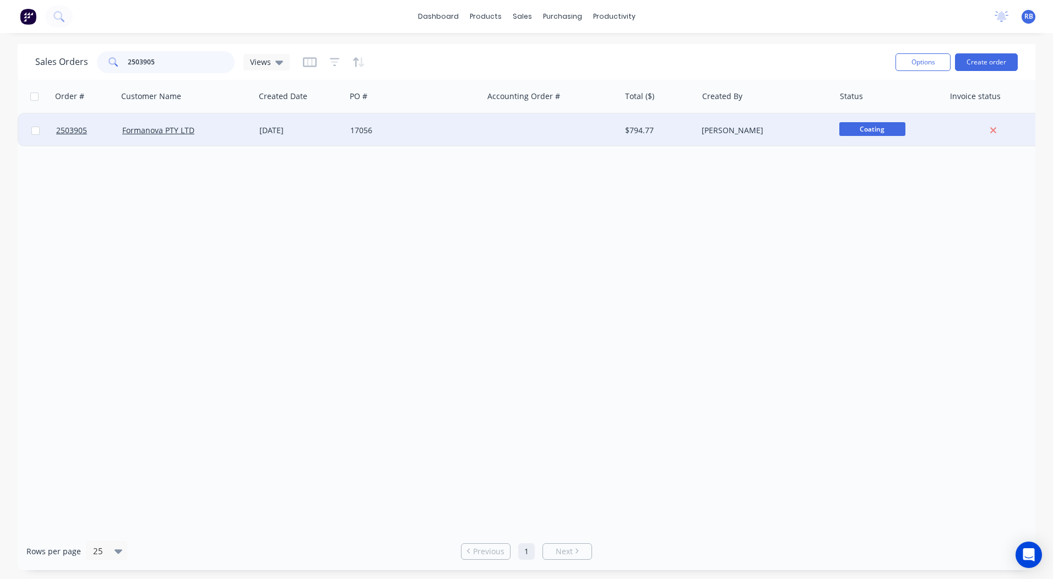
type input "2503905"
click at [350, 128] on div "17056" at bounding box center [414, 130] width 137 height 33
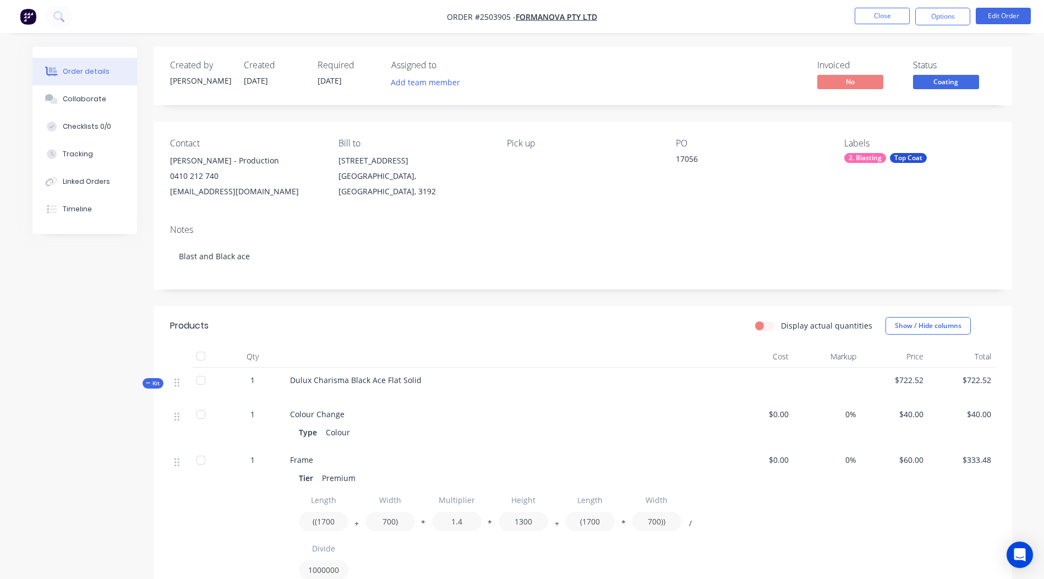
click at [930, 82] on span "Coating" at bounding box center [946, 82] width 66 height 14
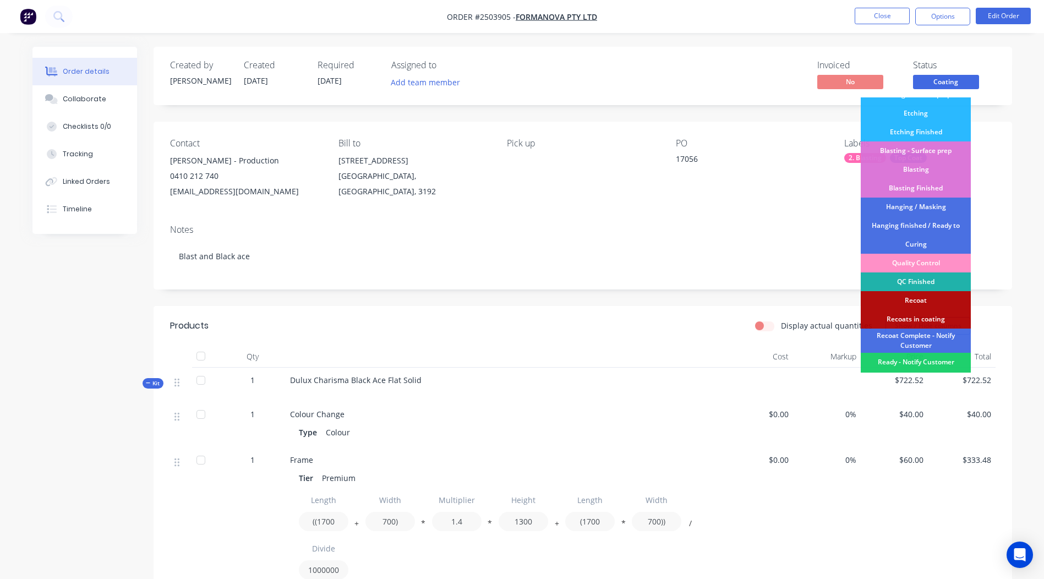
scroll to position [236, 0]
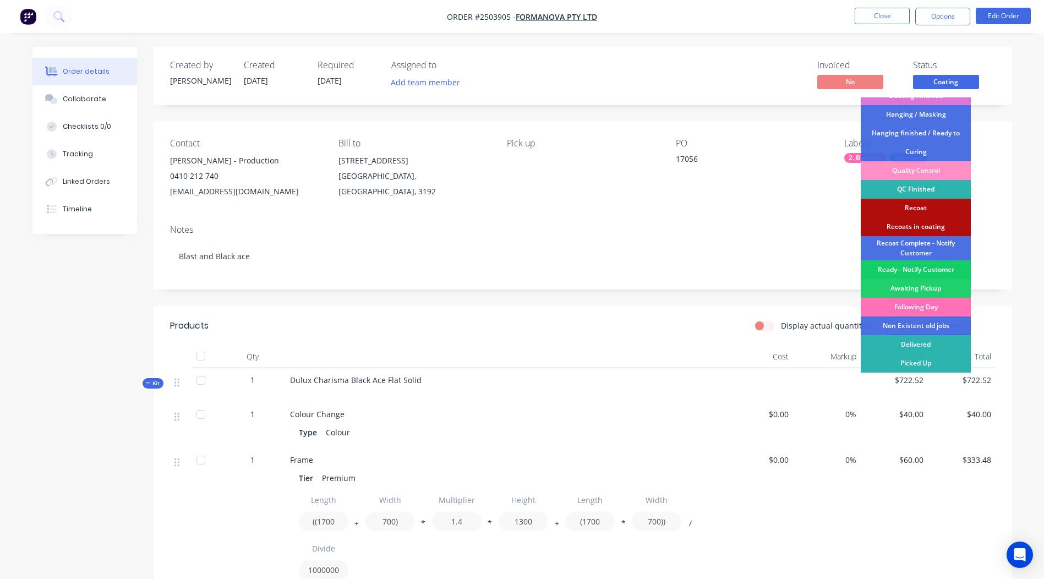
click at [925, 270] on div "Ready - Notify Customer" at bounding box center [916, 269] width 110 height 19
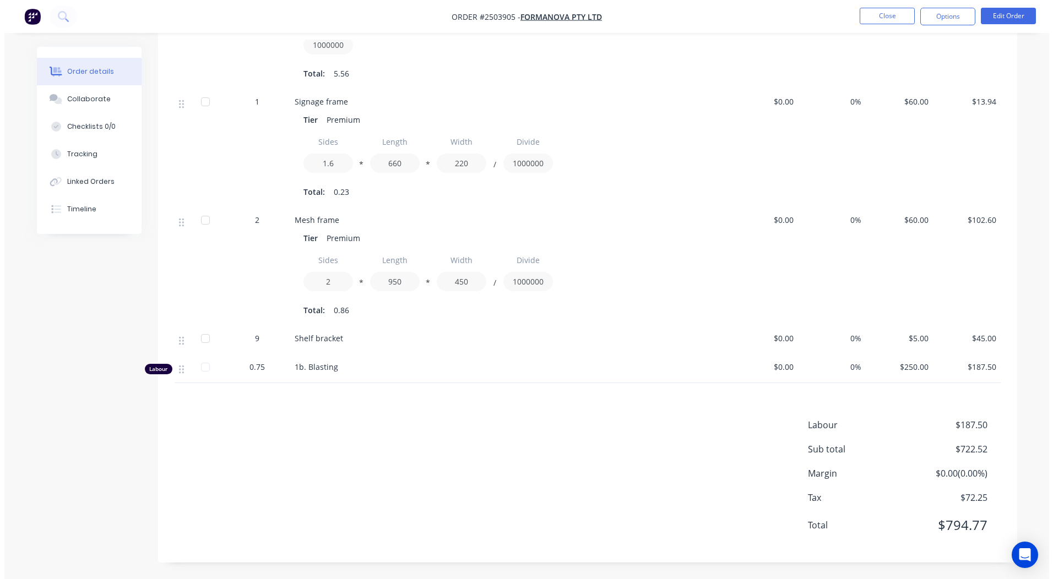
scroll to position [0, 0]
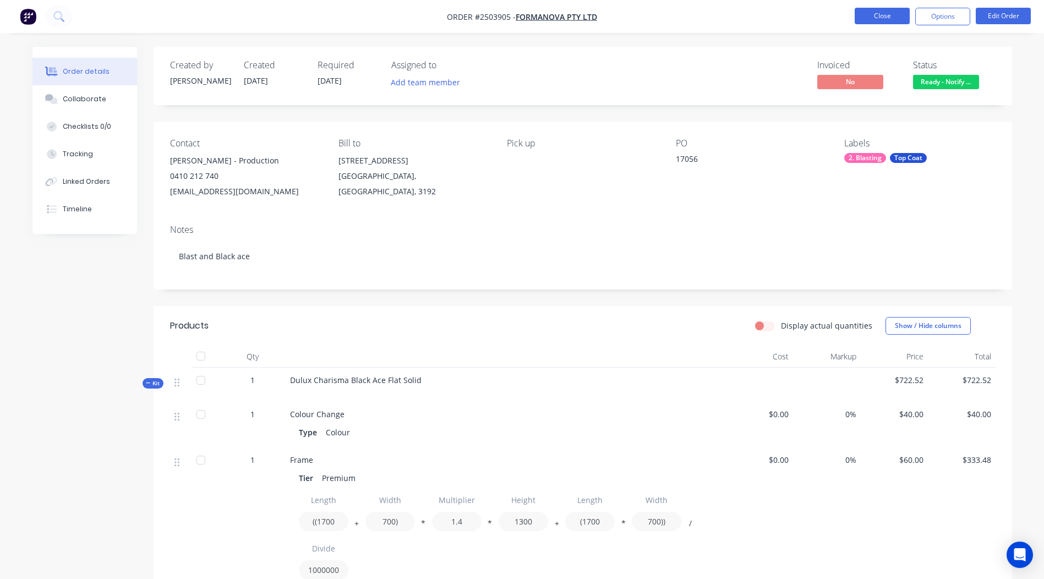
click at [877, 15] on button "Close" at bounding box center [882, 16] width 55 height 17
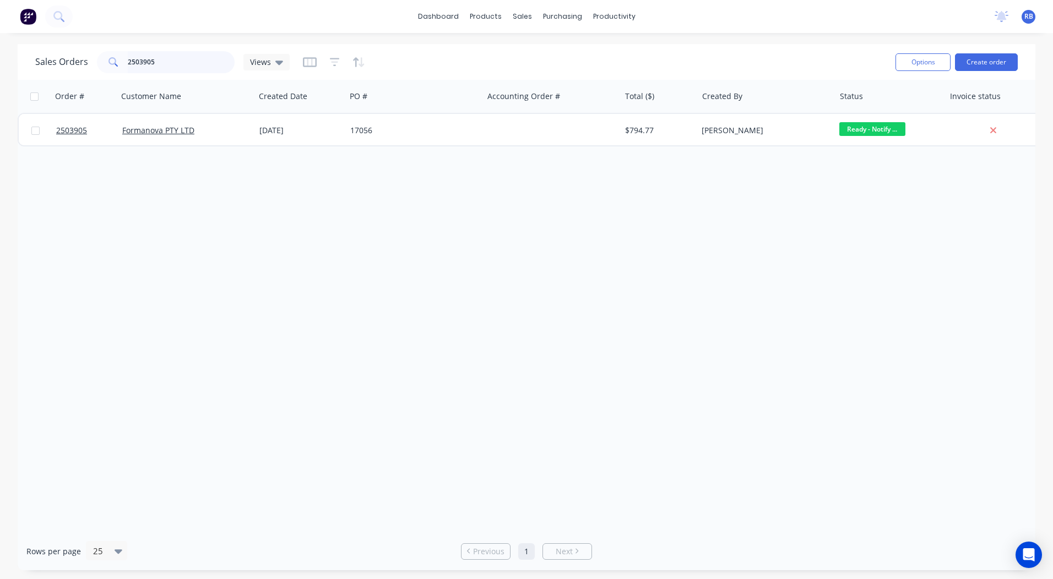
click at [98, 60] on div "2503905" at bounding box center [166, 62] width 138 height 22
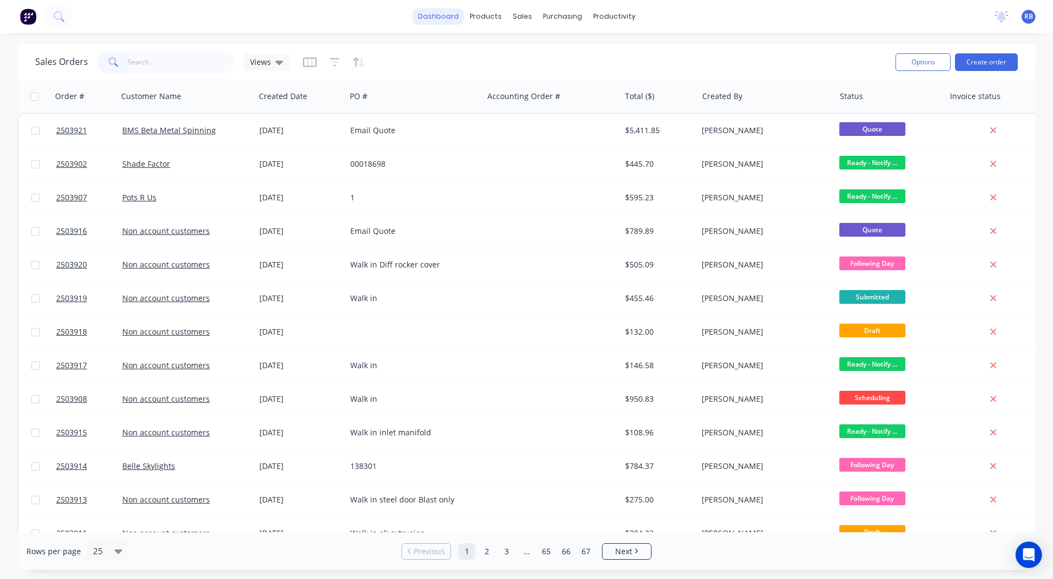
click at [439, 21] on link "dashboard" at bounding box center [438, 16] width 52 height 17
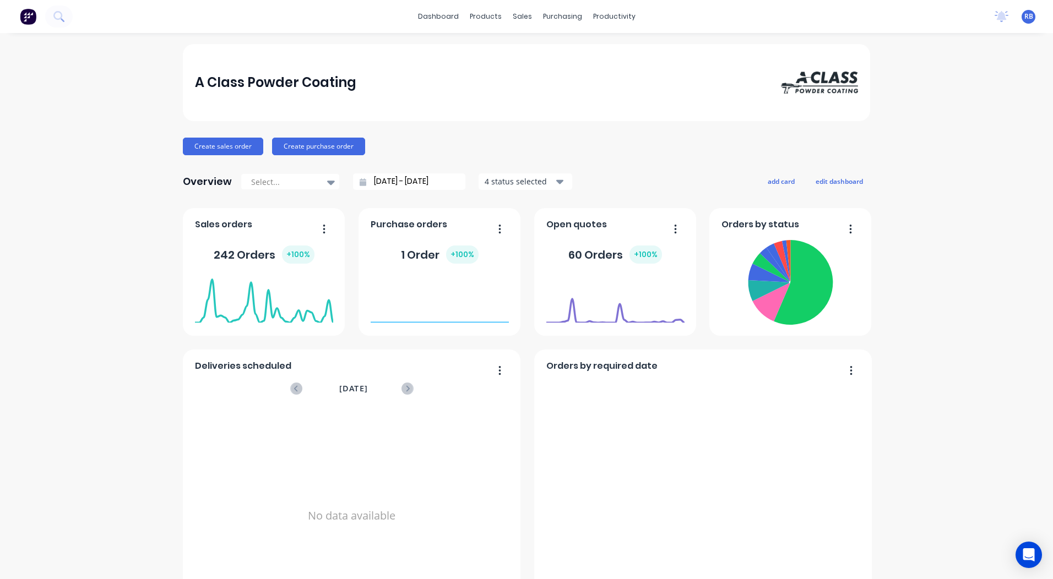
scroll to position [464, 0]
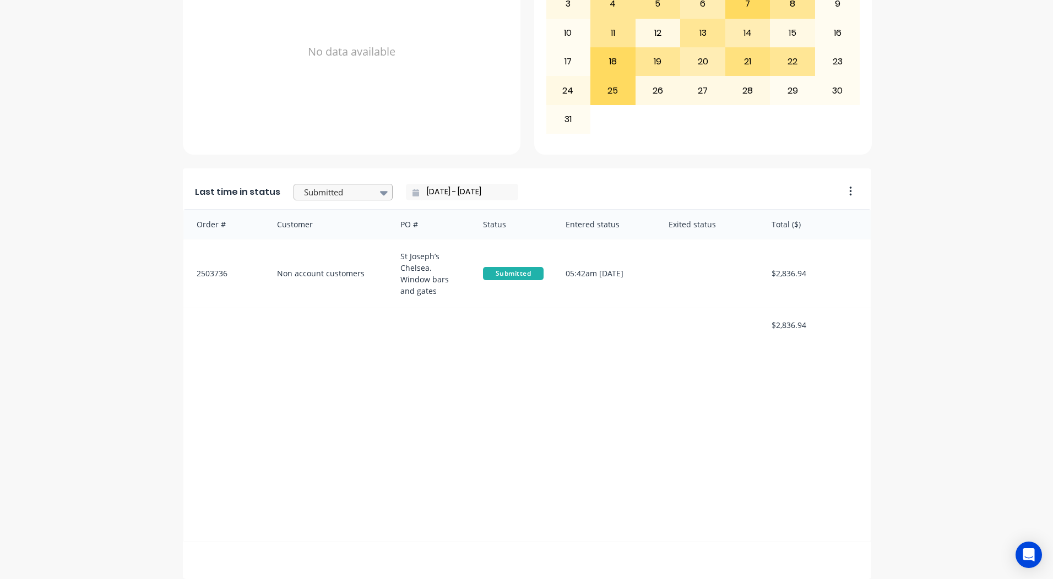
click at [349, 197] on div at bounding box center [337, 193] width 69 height 14
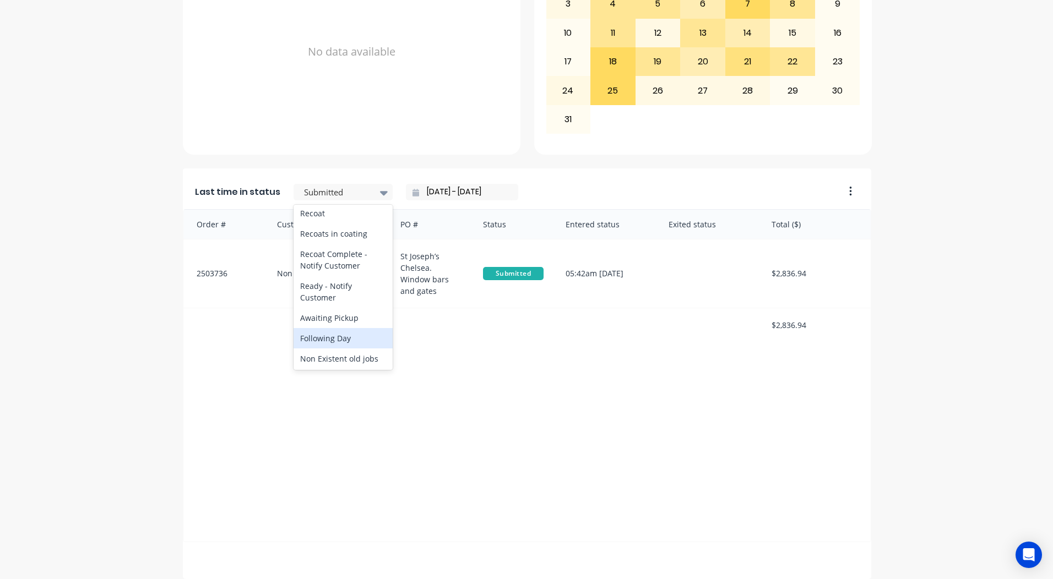
scroll to position [572, 0]
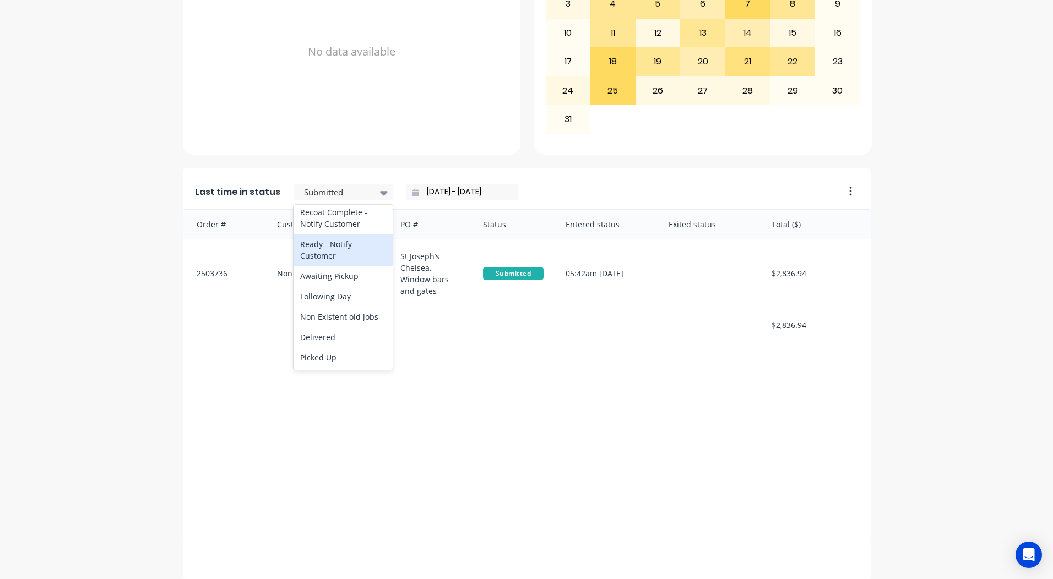
click at [326, 254] on div "Ready - Notify Customer" at bounding box center [342, 250] width 99 height 32
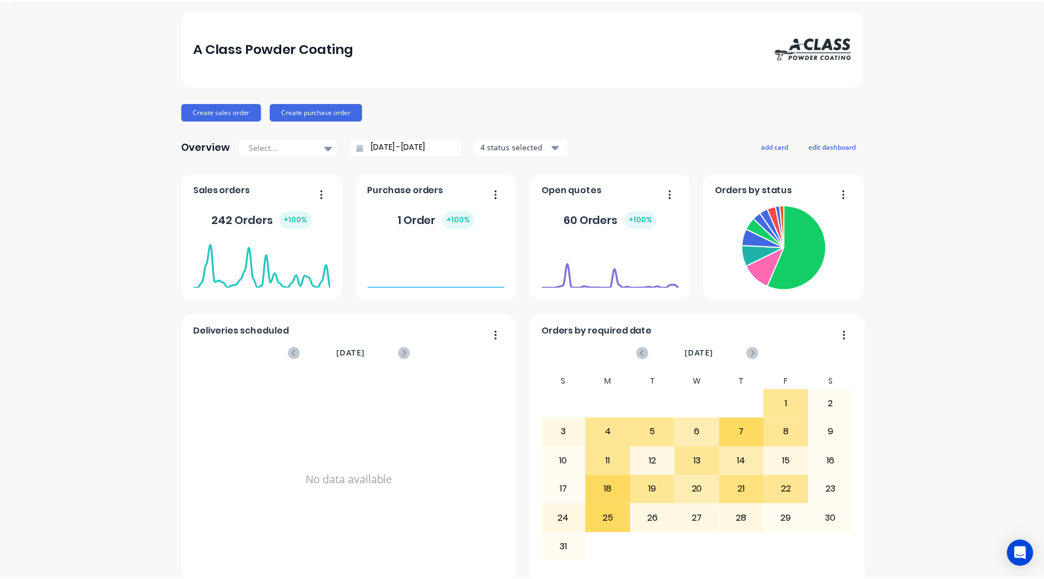
scroll to position [0, 0]
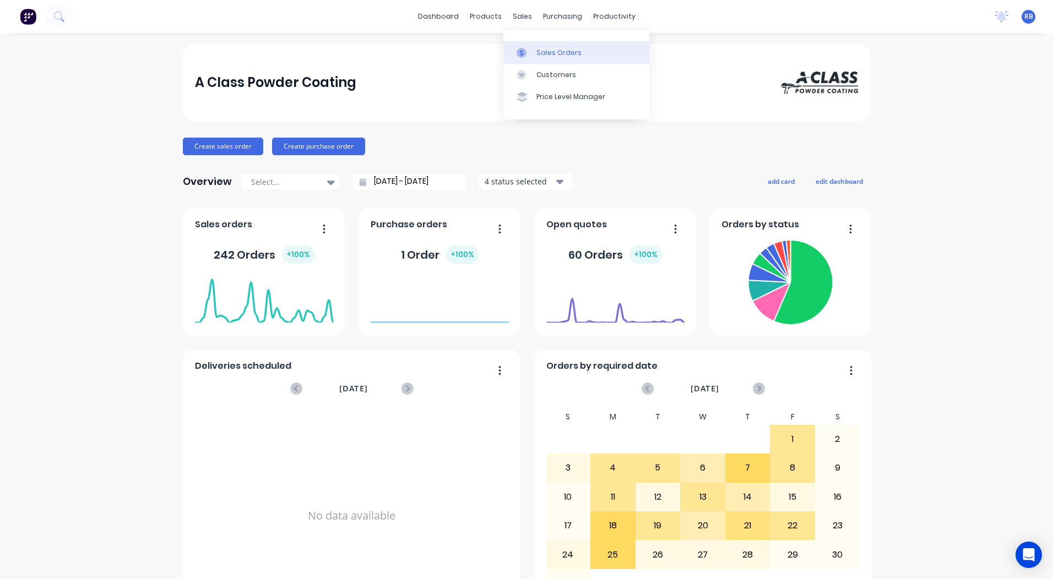
click at [544, 50] on div "Sales Orders" at bounding box center [558, 53] width 45 height 10
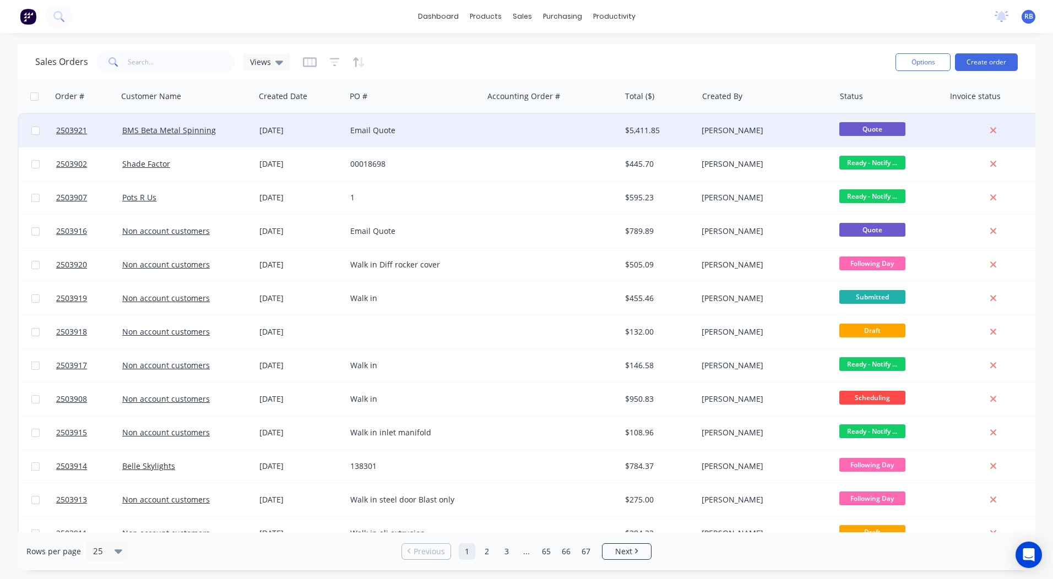
click at [374, 128] on div "Email Quote" at bounding box center [411, 130] width 122 height 11
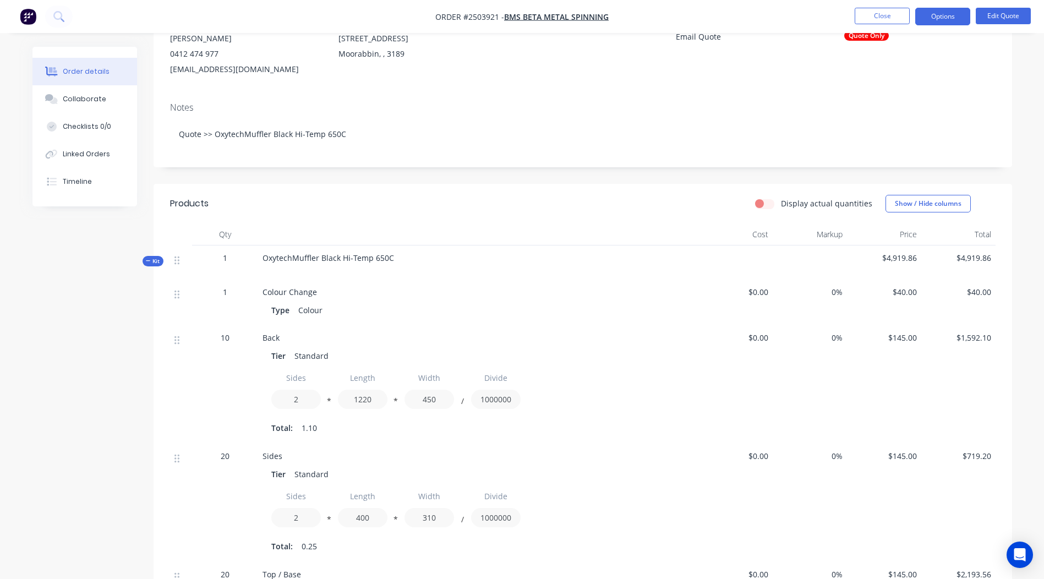
scroll to position [80, 0]
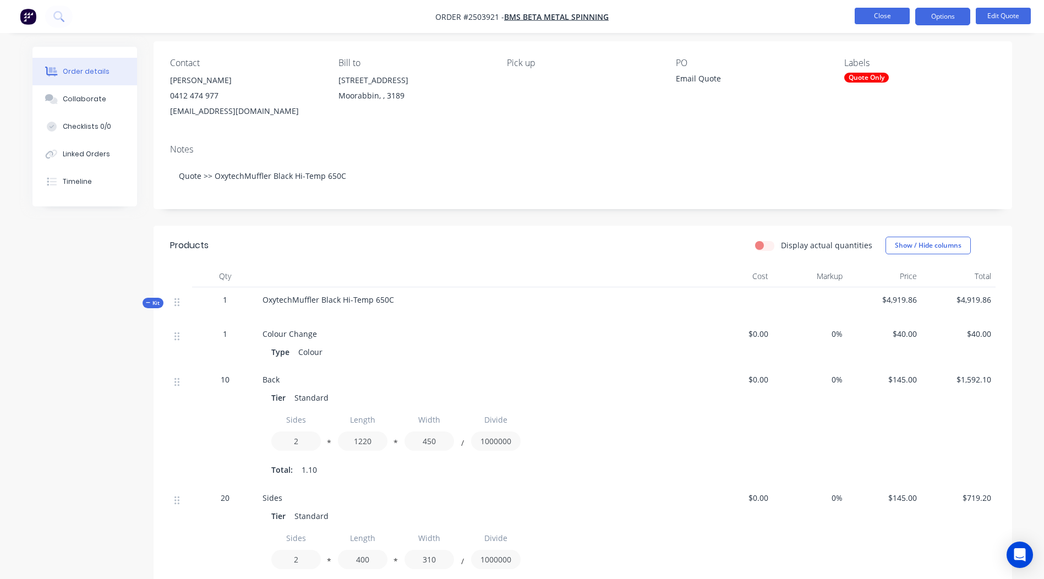
click at [898, 20] on button "Close" at bounding box center [882, 16] width 55 height 17
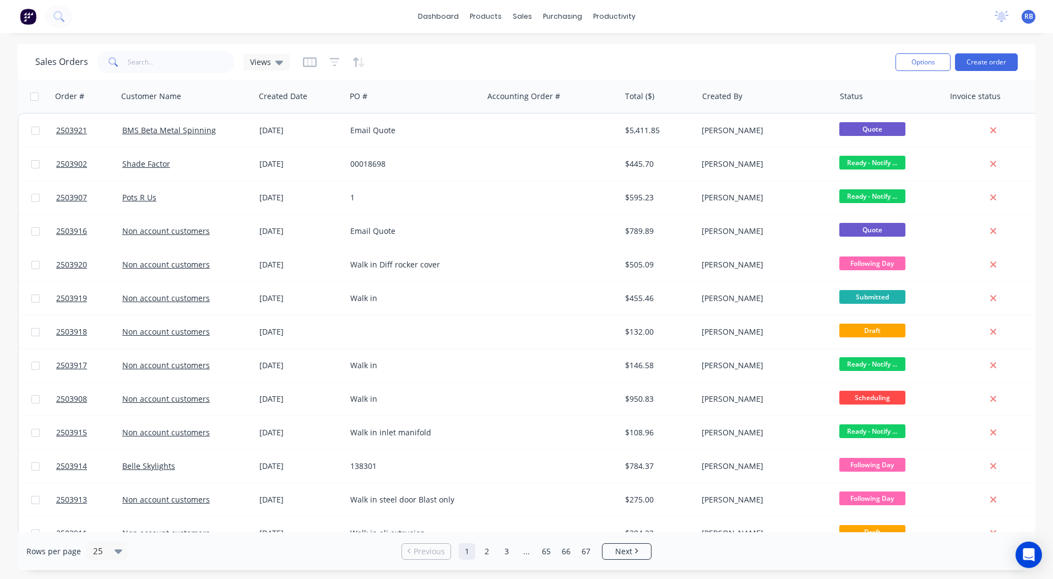
click at [559, 43] on div "dashboard products sales purchasing productivity dashboard products Product Cat…" at bounding box center [526, 289] width 1053 height 579
click at [420, 12] on link "dashboard" at bounding box center [438, 16] width 52 height 17
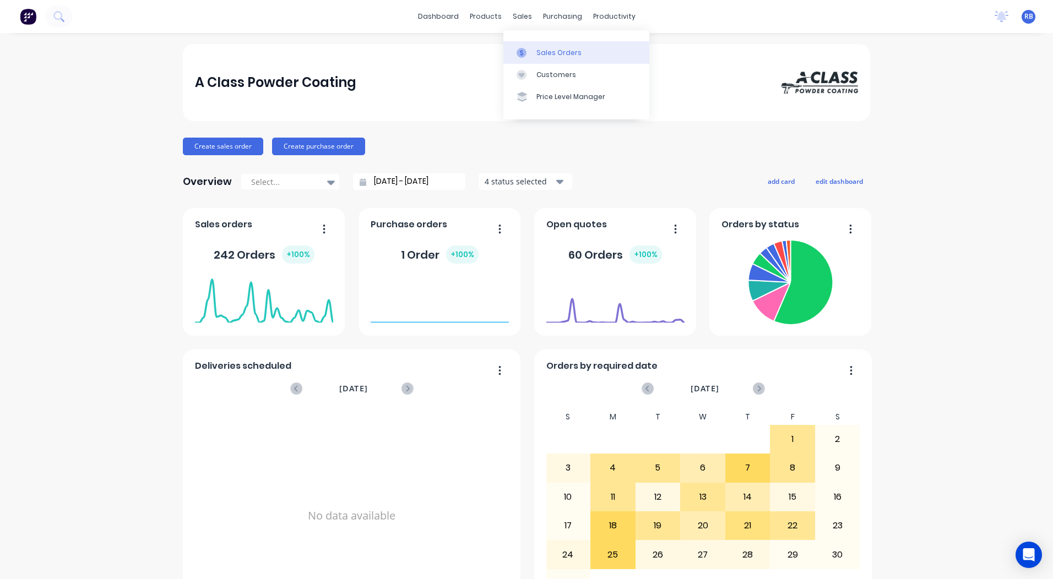
click at [526, 46] on link "Sales Orders" at bounding box center [576, 52] width 146 height 22
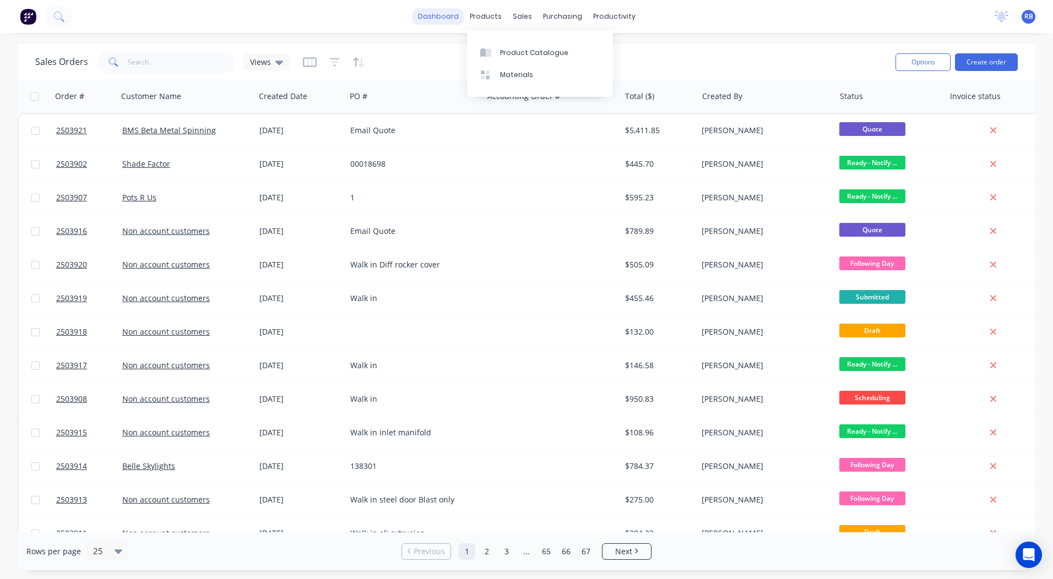
click at [440, 14] on link "dashboard" at bounding box center [438, 16] width 52 height 17
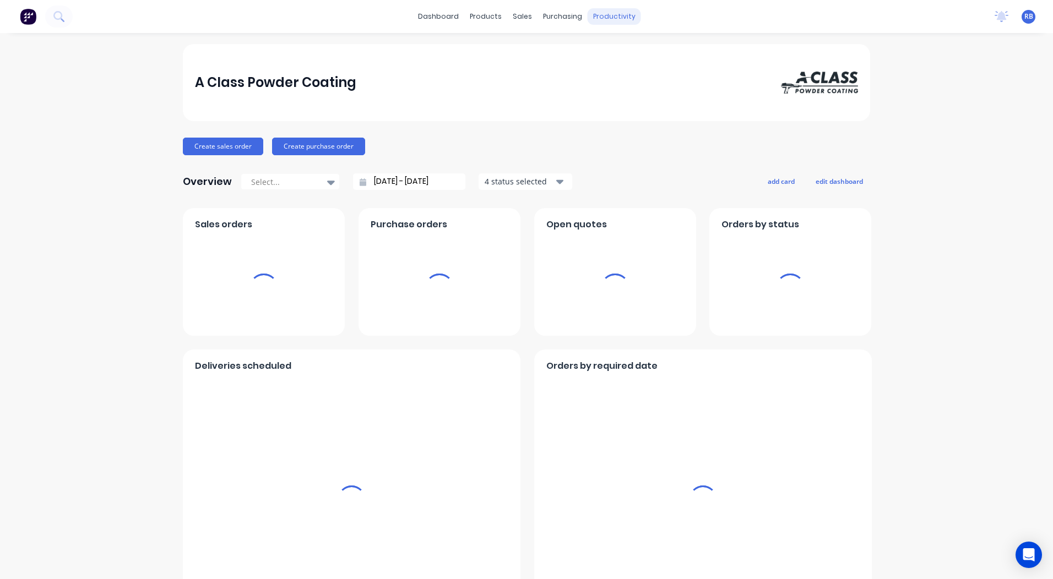
click at [600, 19] on div "productivity" at bounding box center [613, 16] width 53 height 17
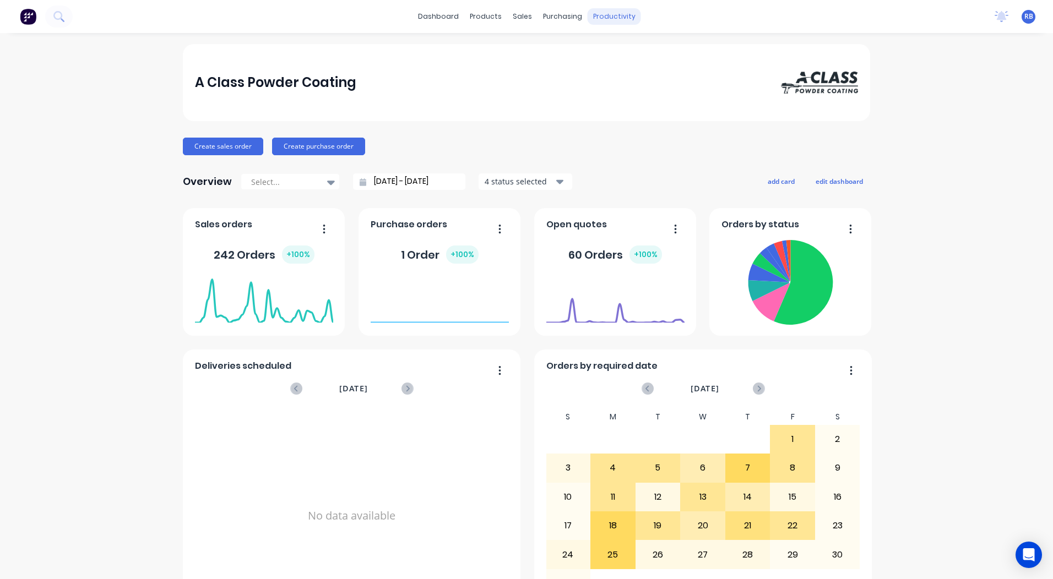
click at [600, 18] on div "productivity" at bounding box center [613, 16] width 53 height 17
drag, startPoint x: 600, startPoint y: 18, endPoint x: 593, endPoint y: 15, distance: 7.2
click at [593, 15] on div "productivity" at bounding box center [613, 16] width 53 height 17
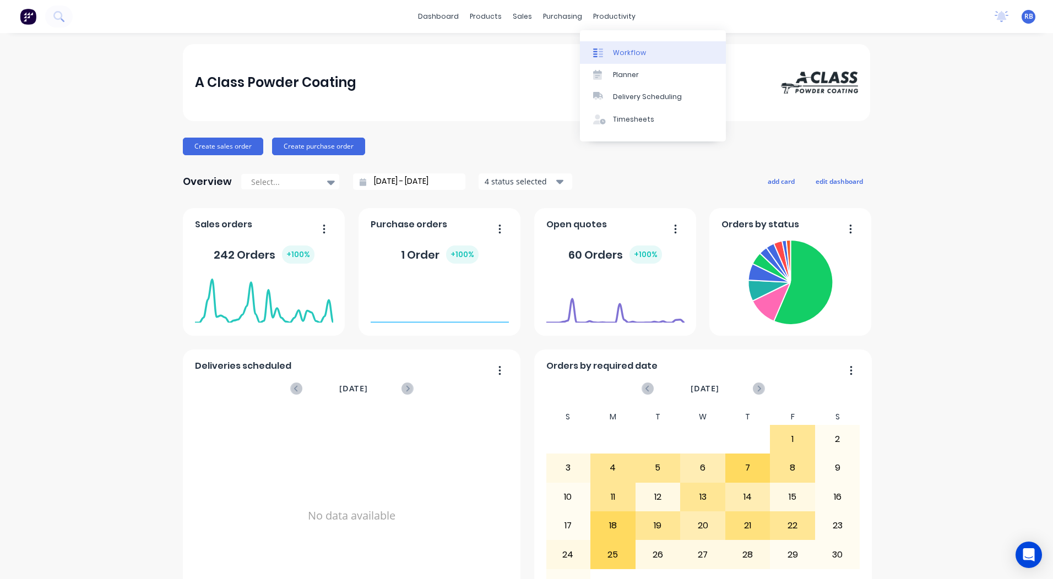
click at [606, 51] on div at bounding box center [601, 53] width 17 height 10
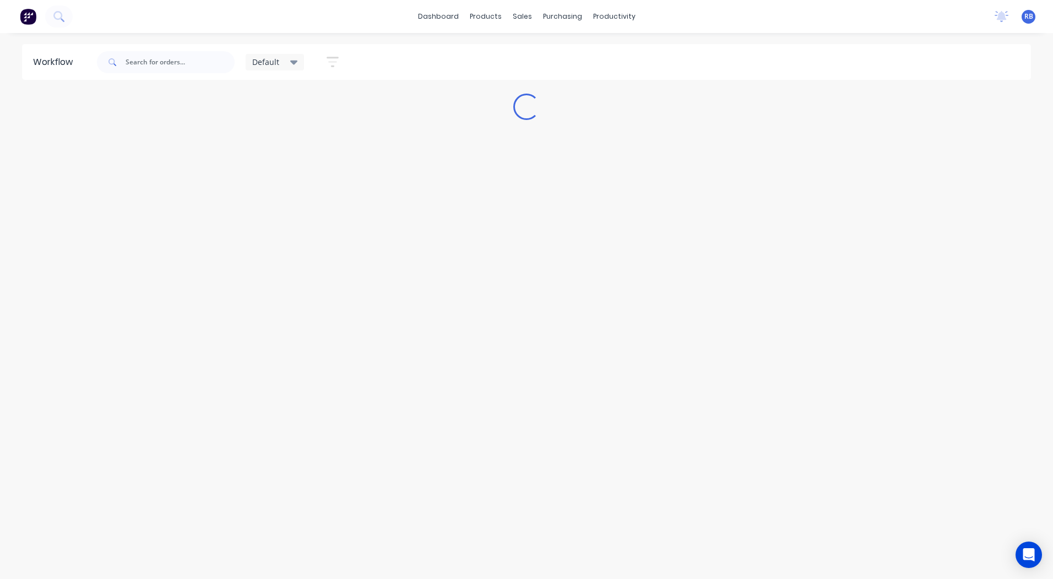
click at [281, 62] on div "Default" at bounding box center [275, 62] width 46 height 10
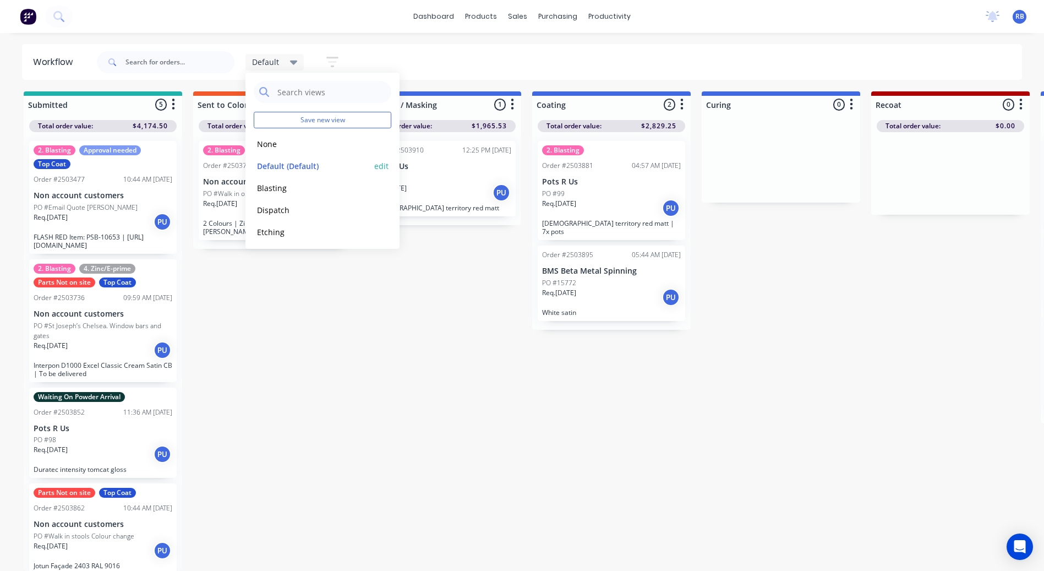
click at [374, 165] on button "edit" at bounding box center [381, 166] width 14 height 12
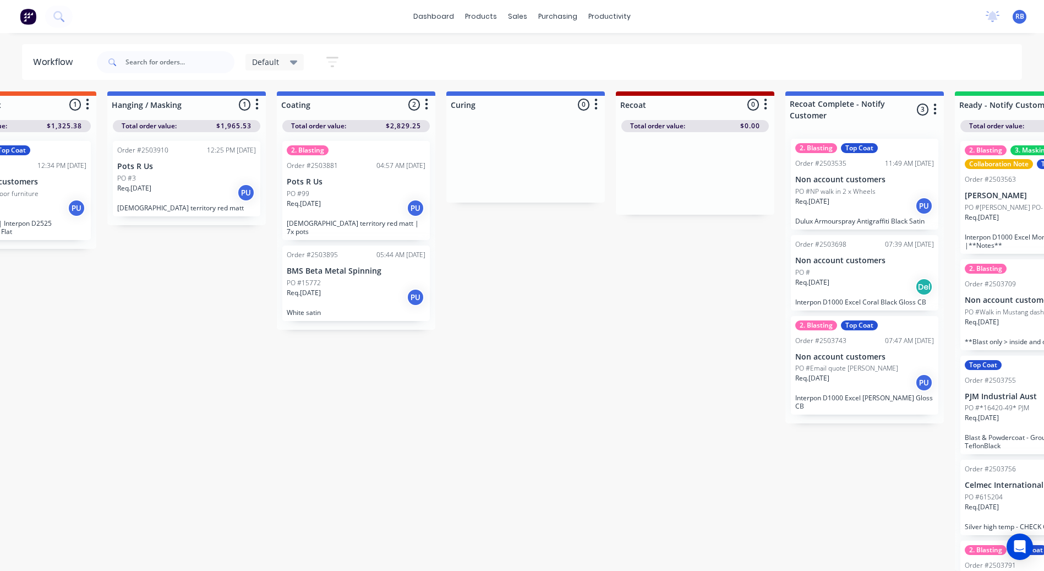
scroll to position [10, 0]
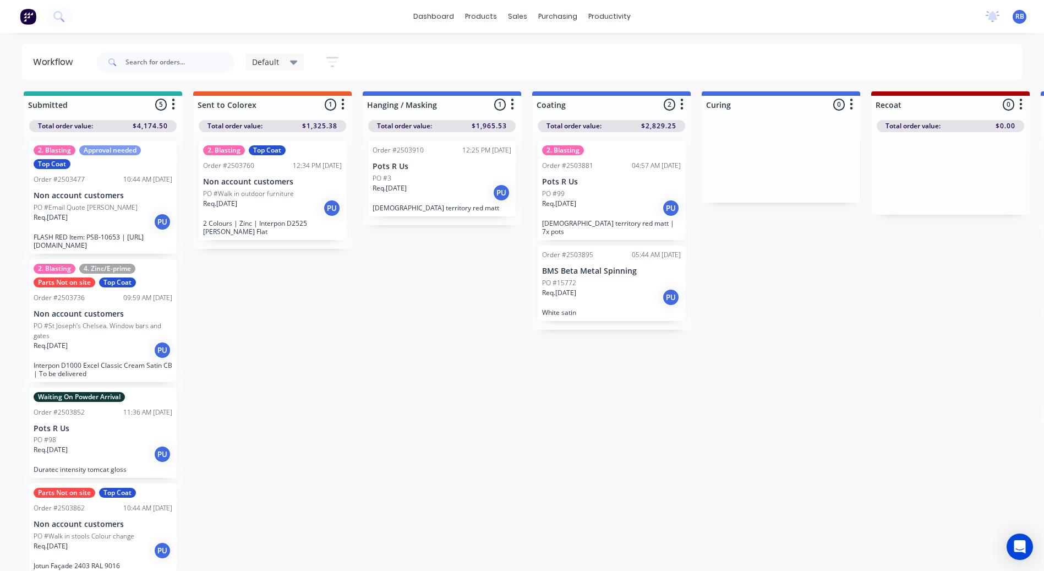
click at [334, 64] on icon "button" at bounding box center [332, 62] width 12 height 14
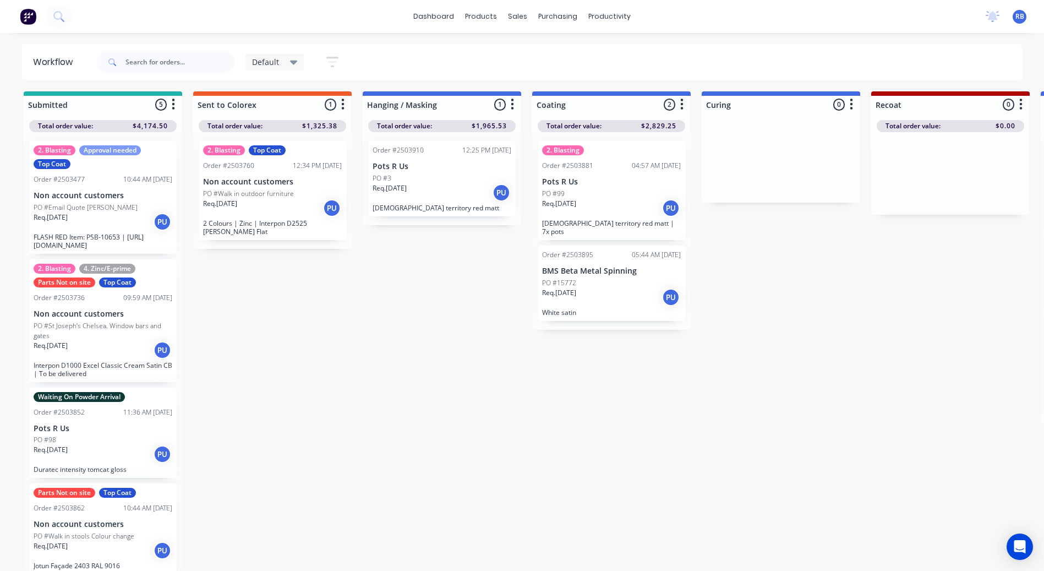
click at [298, 61] on div "Default" at bounding box center [275, 62] width 59 height 17
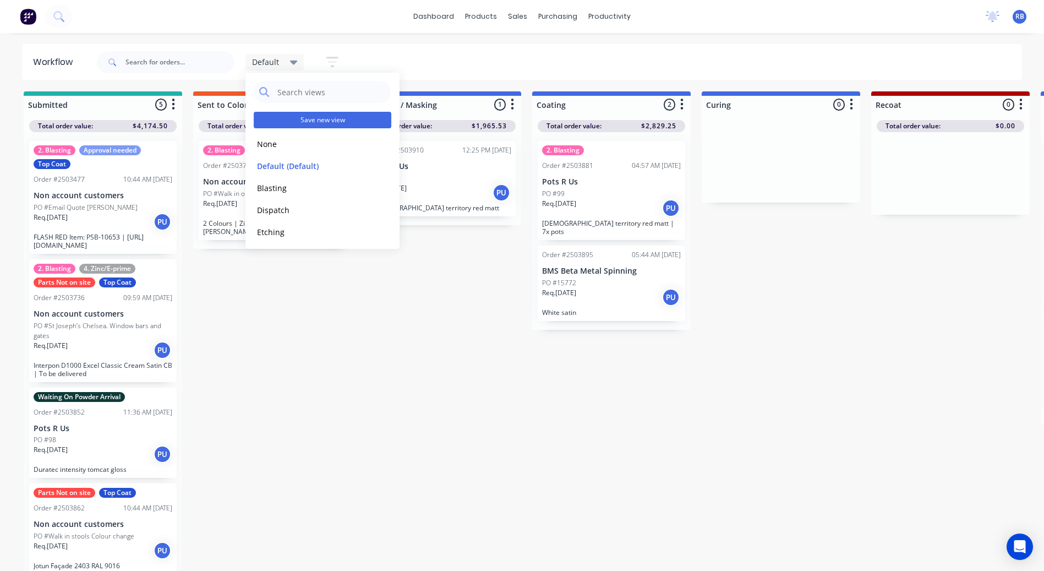
click at [310, 118] on button "Save new view" at bounding box center [323, 120] width 138 height 17
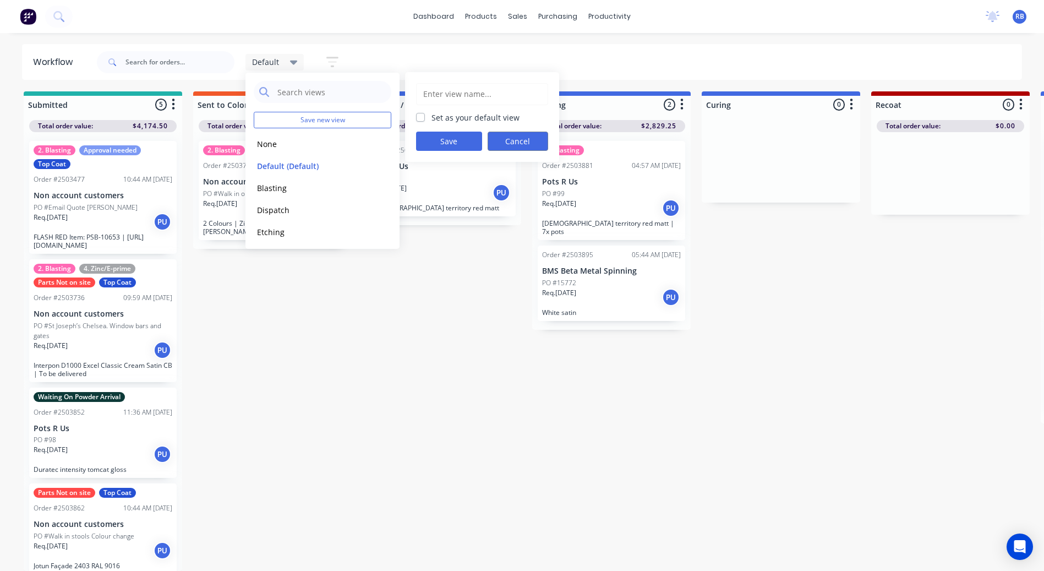
click at [524, 144] on button "Cancel" at bounding box center [518, 141] width 61 height 19
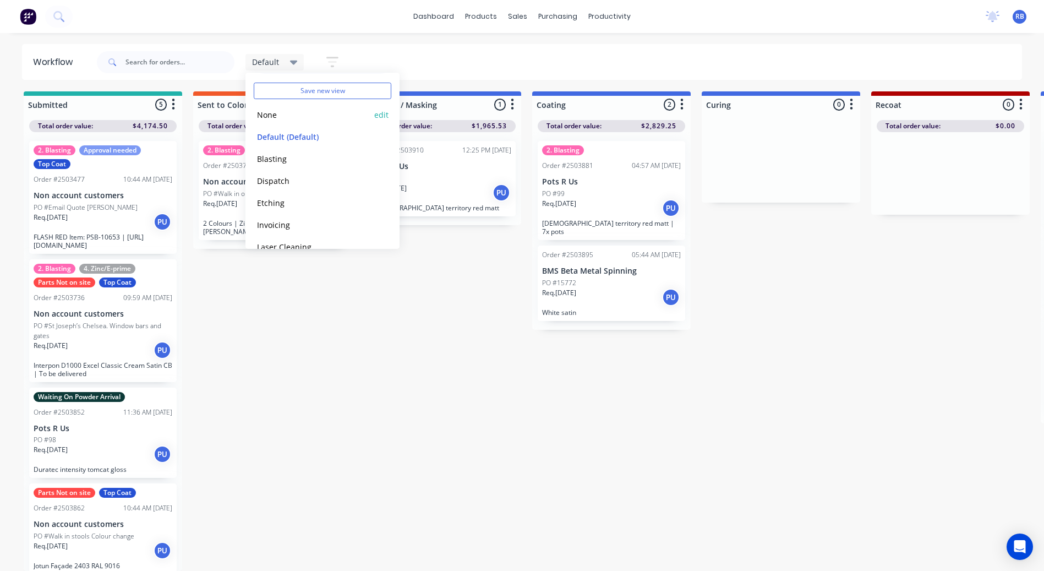
scroll to position [0, 0]
click at [311, 153] on div "None edit" at bounding box center [323, 144] width 138 height 22
click at [279, 141] on button "None" at bounding box center [312, 144] width 117 height 13
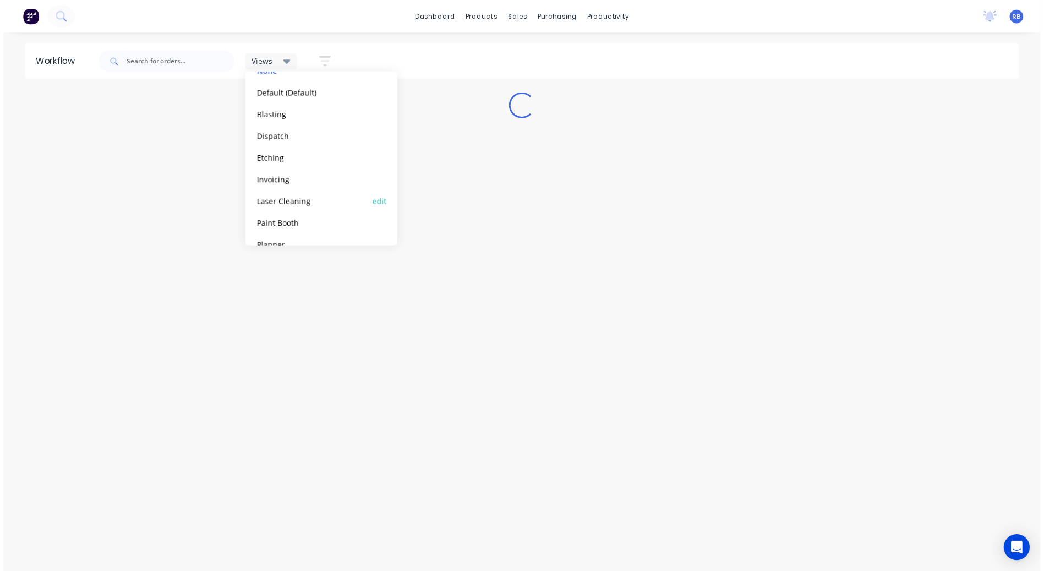
scroll to position [112, 0]
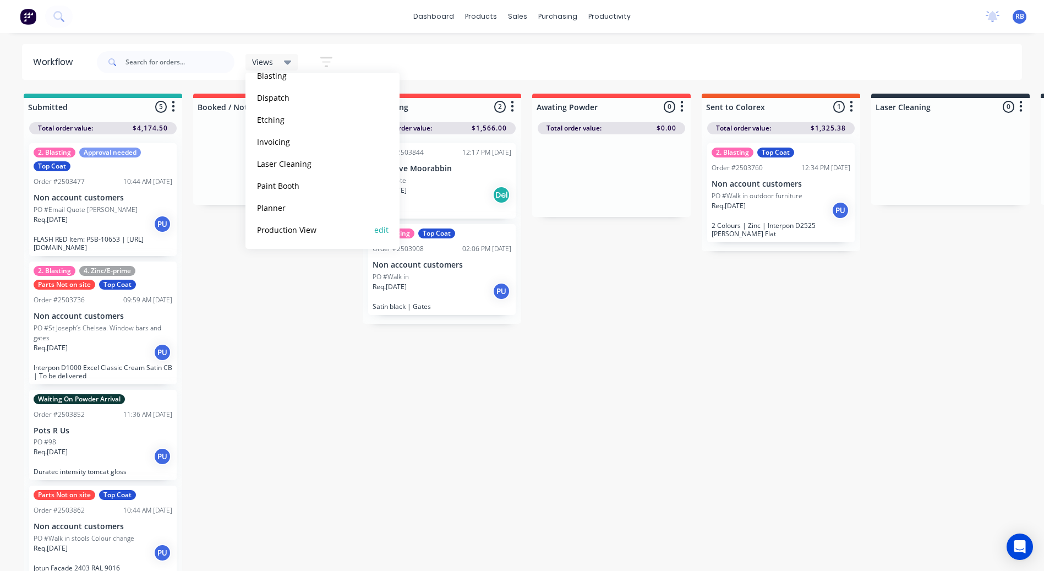
click at [290, 227] on button "Production View" at bounding box center [312, 230] width 117 height 13
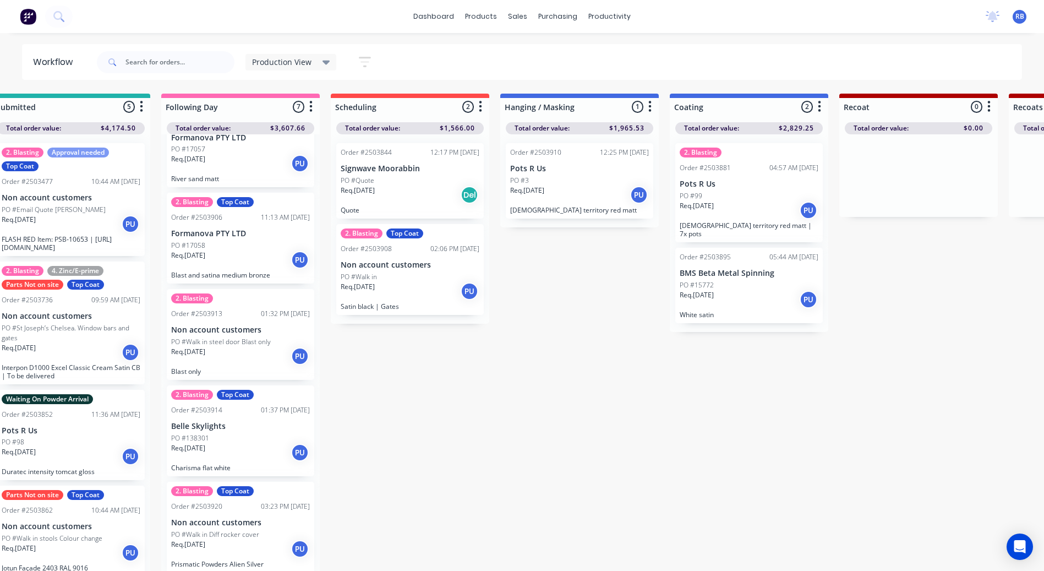
scroll to position [0, 0]
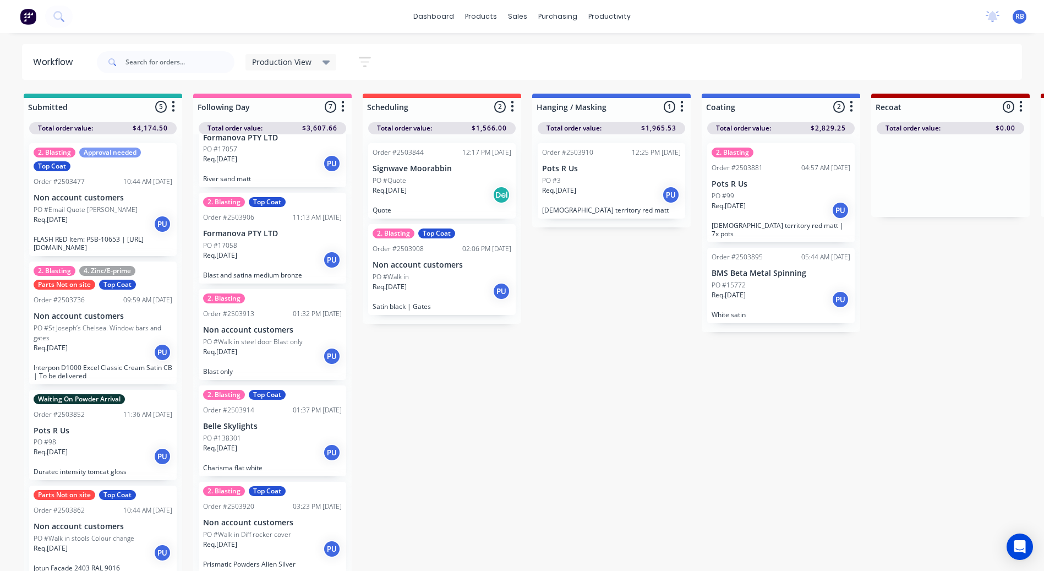
click at [155, 366] on p "Interpon D1000 Excel Classic Cream Satin CB | To be delivered" at bounding box center [103, 371] width 139 height 17
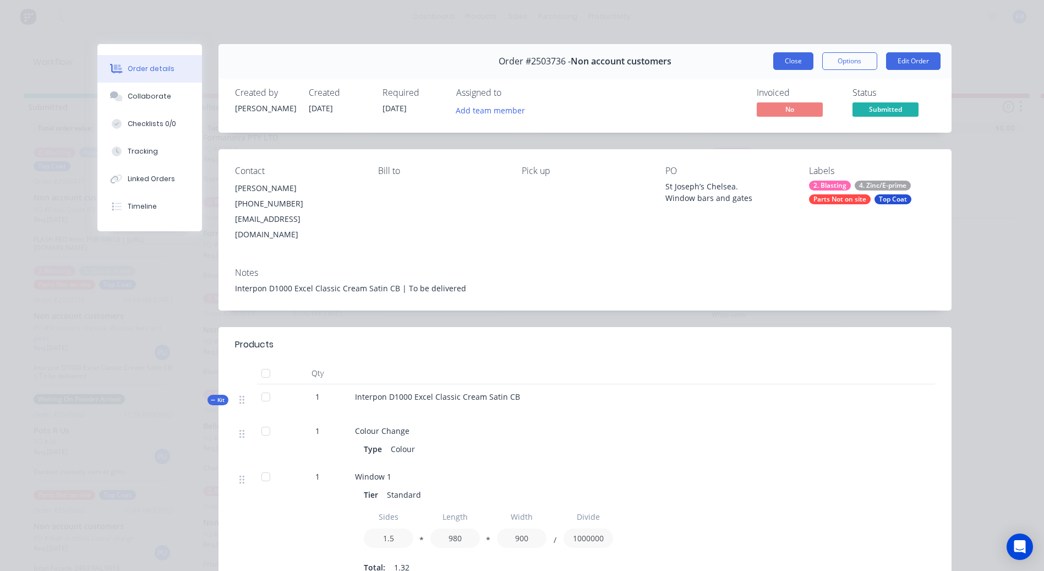
click at [780, 63] on button "Close" at bounding box center [794, 61] width 40 height 18
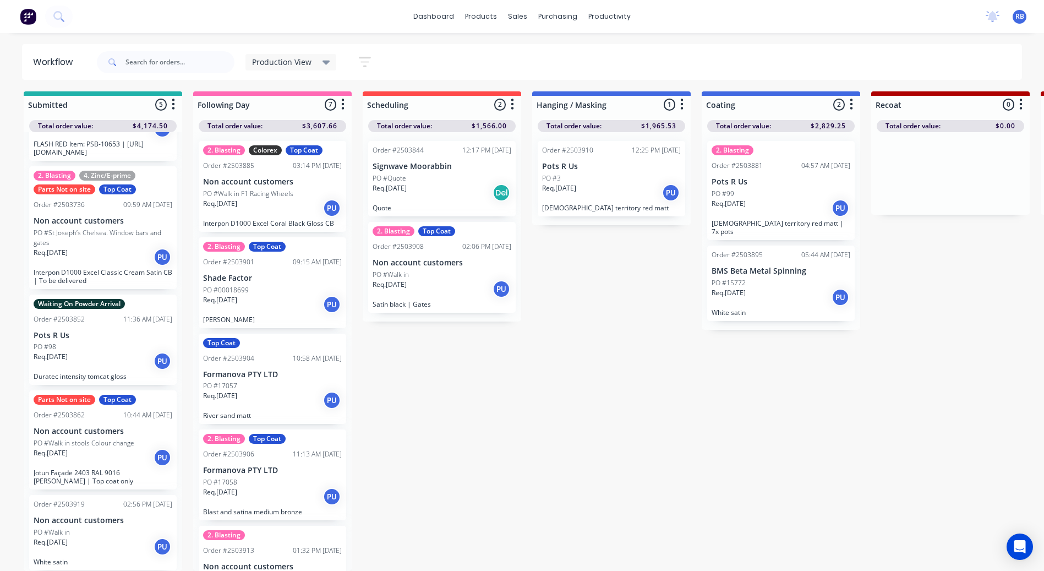
scroll to position [10, 0]
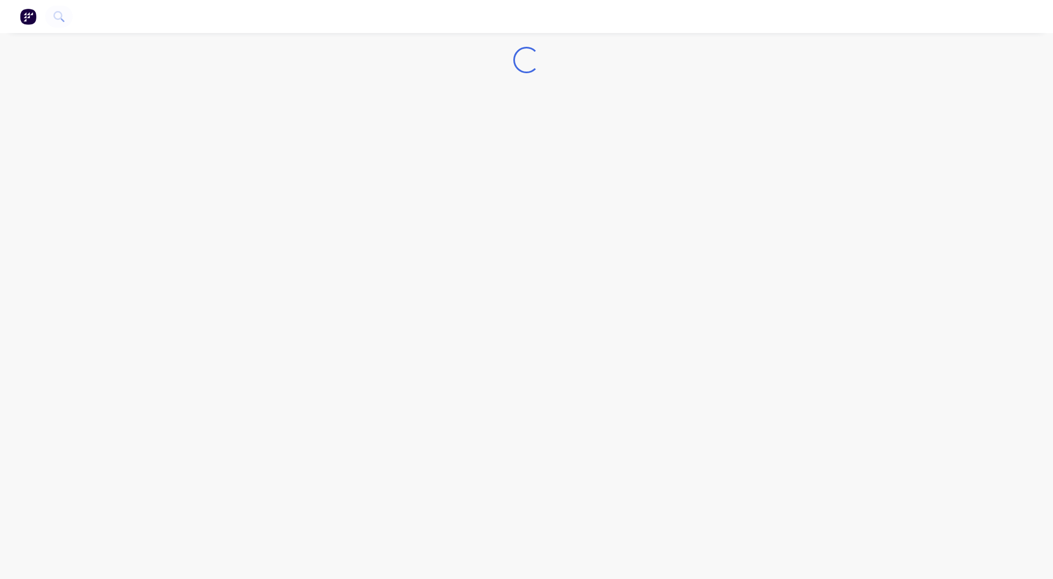
click at [88, 172] on div "Loading..." at bounding box center [526, 289] width 1053 height 579
